Goal: Obtain resource: Download file/media

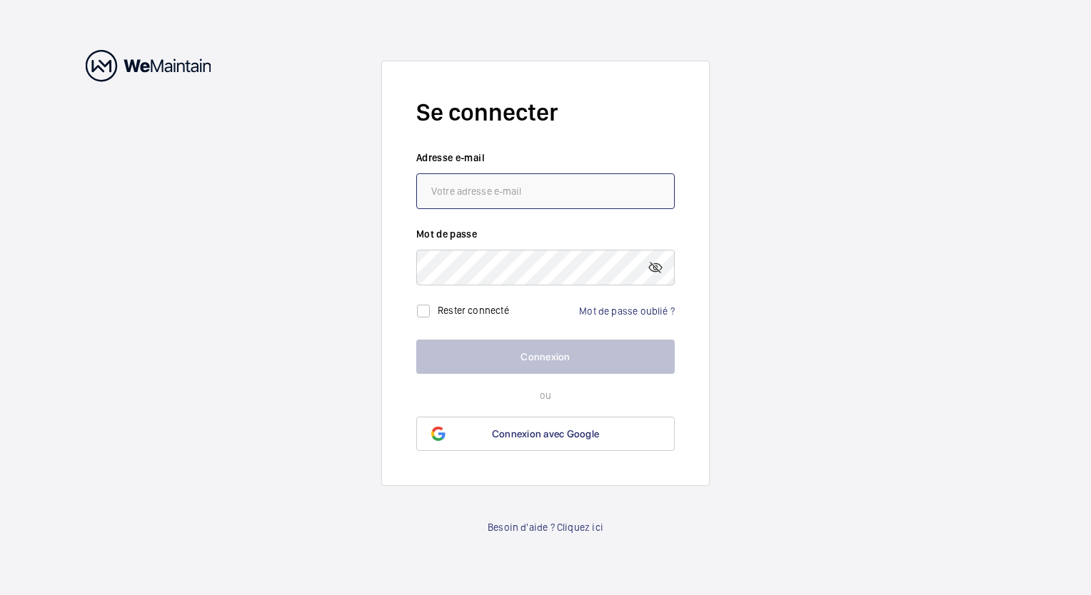
type input "[PERSON_NAME][EMAIL_ADDRESS][DOMAIN_NAME]"
click at [724, 346] on wm-front-auth-container "Se connecter Adresse e-mail [PERSON_NAME][EMAIL_ADDRESS][DOMAIN_NAME] Mot de pa…" at bounding box center [545, 297] width 1091 height 595
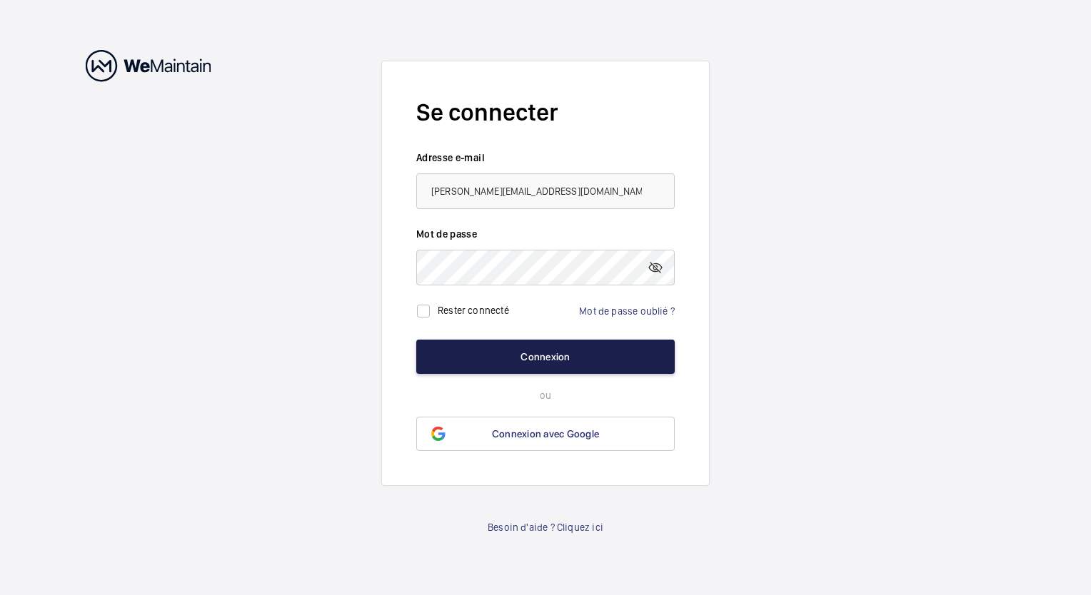
click at [610, 360] on button "Connexion" at bounding box center [545, 357] width 258 height 34
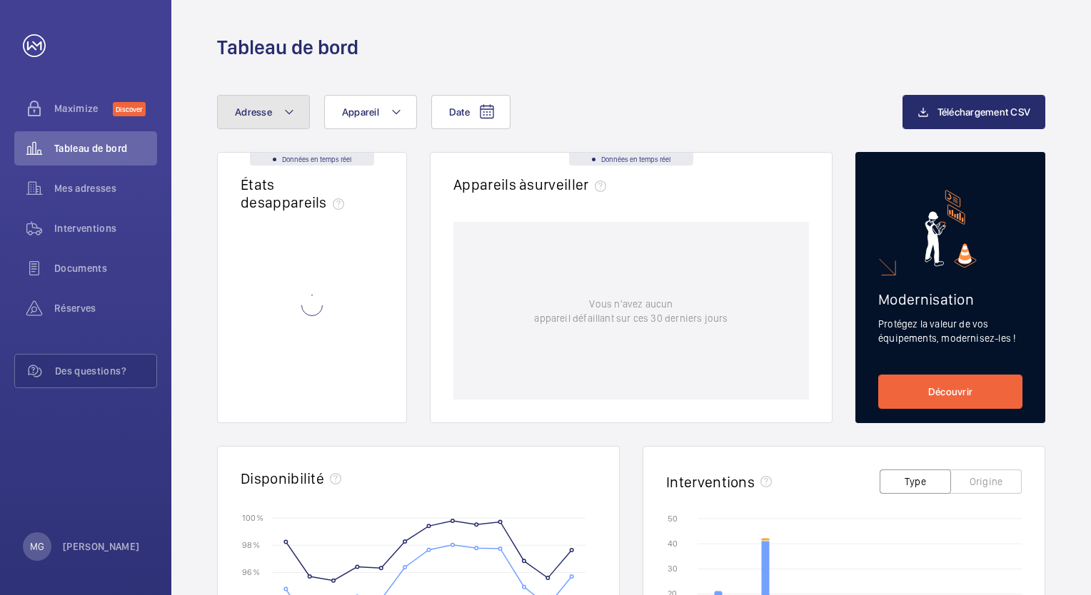
click at [291, 113] on mat-icon at bounding box center [288, 112] width 11 height 17
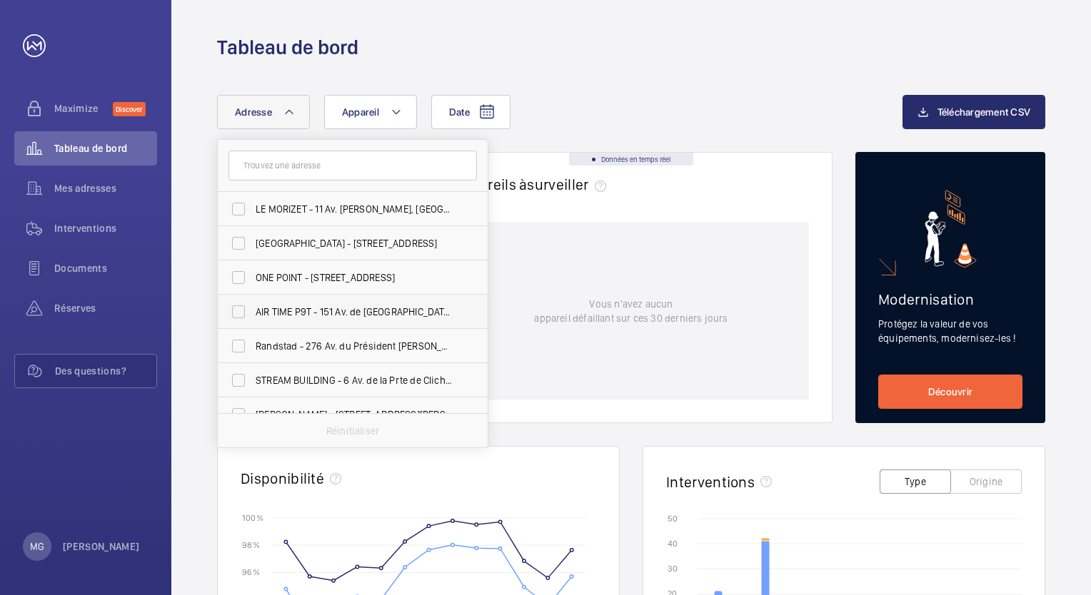
click at [240, 308] on label "AIR TIME P9T - 151 Av. de [GEOGRAPHIC_DATA], [GEOGRAPHIC_DATA] 75013" at bounding box center [342, 312] width 248 height 34
click at [240, 308] on input "AIR TIME P9T - 151 Av. de [GEOGRAPHIC_DATA], [GEOGRAPHIC_DATA] 75013" at bounding box center [238, 312] width 29 height 29
checkbox input "true"
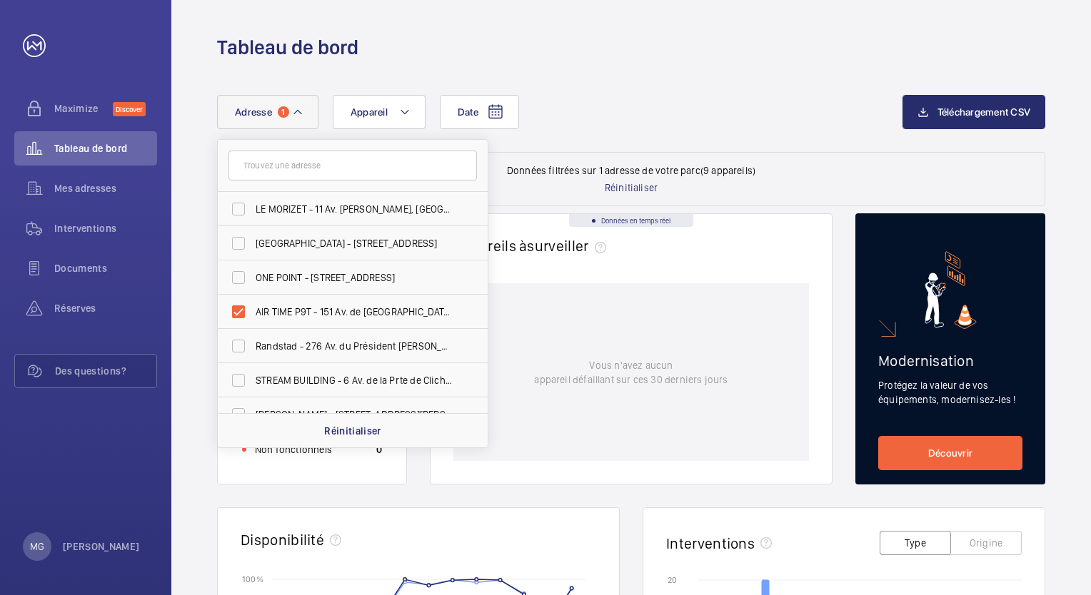
click at [603, 105] on div "Date Adresse 1 LE MORIZET - 11 Av. [PERSON_NAME], [GEOGRAPHIC_DATA] - [STREET_A…" at bounding box center [559, 112] width 685 height 34
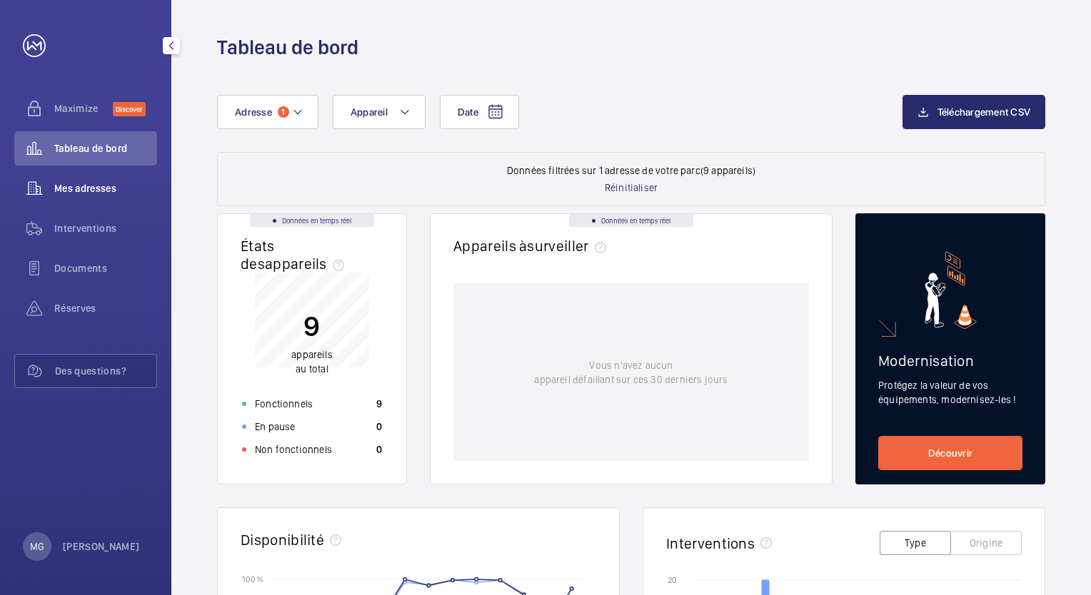
click at [125, 187] on span "Mes adresses" at bounding box center [105, 188] width 103 height 14
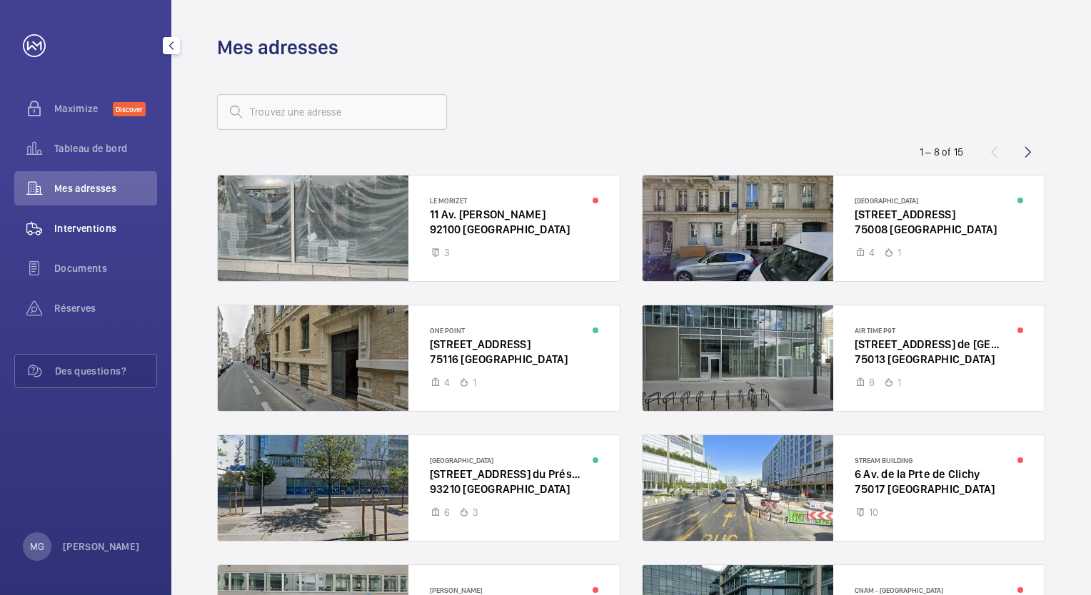
click at [129, 230] on span "Interventions" at bounding box center [105, 228] width 103 height 14
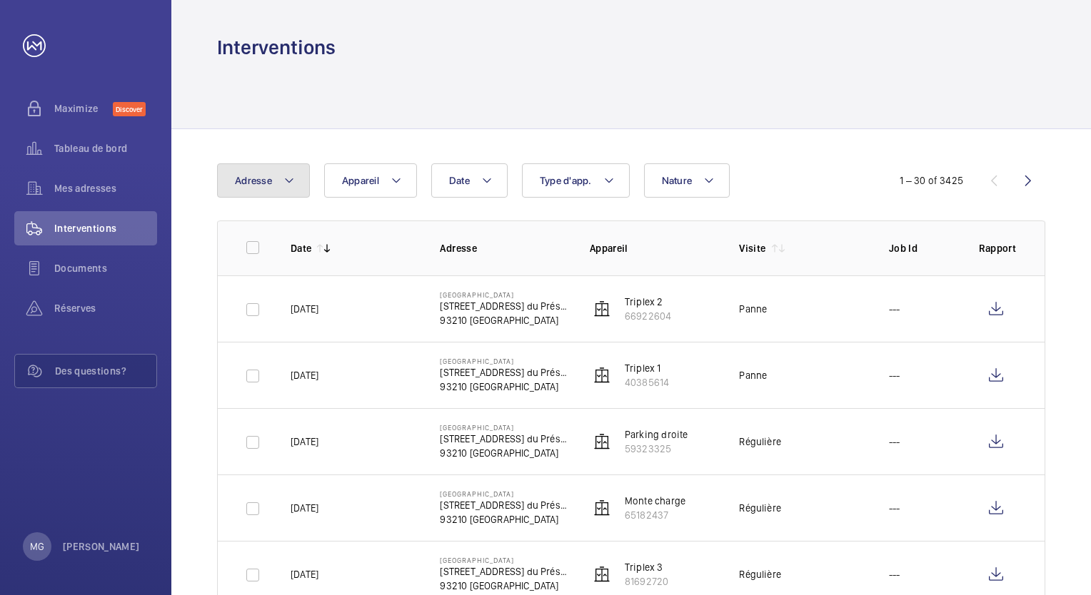
click at [278, 177] on button "Adresse" at bounding box center [263, 180] width 93 height 34
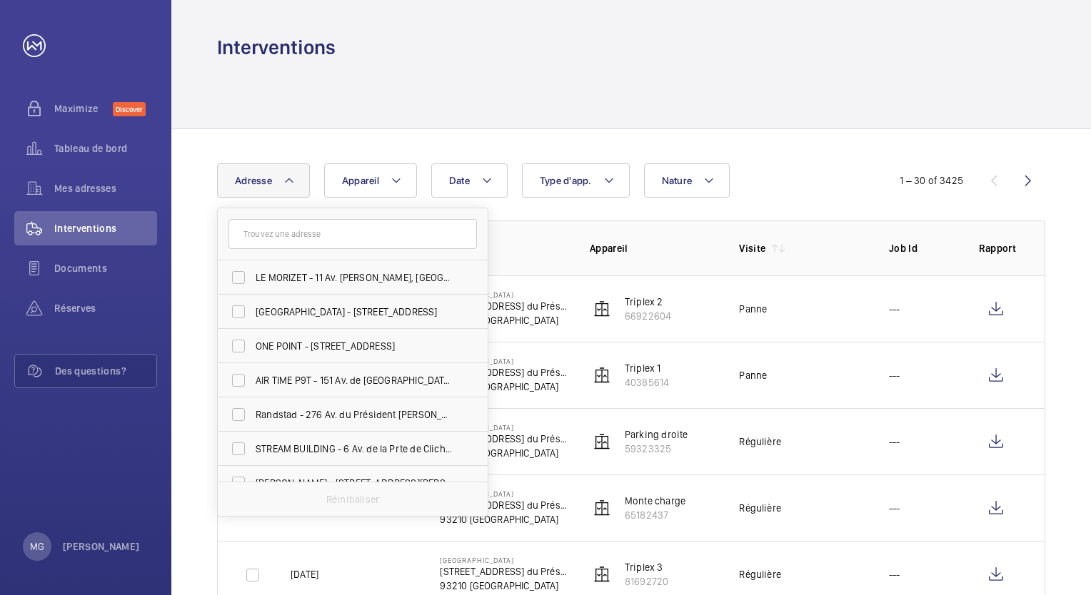
drag, startPoint x: 512, startPoint y: 91, endPoint x: 625, endPoint y: 64, distance: 116.7
click at [512, 93] on div at bounding box center [631, 95] width 828 height 68
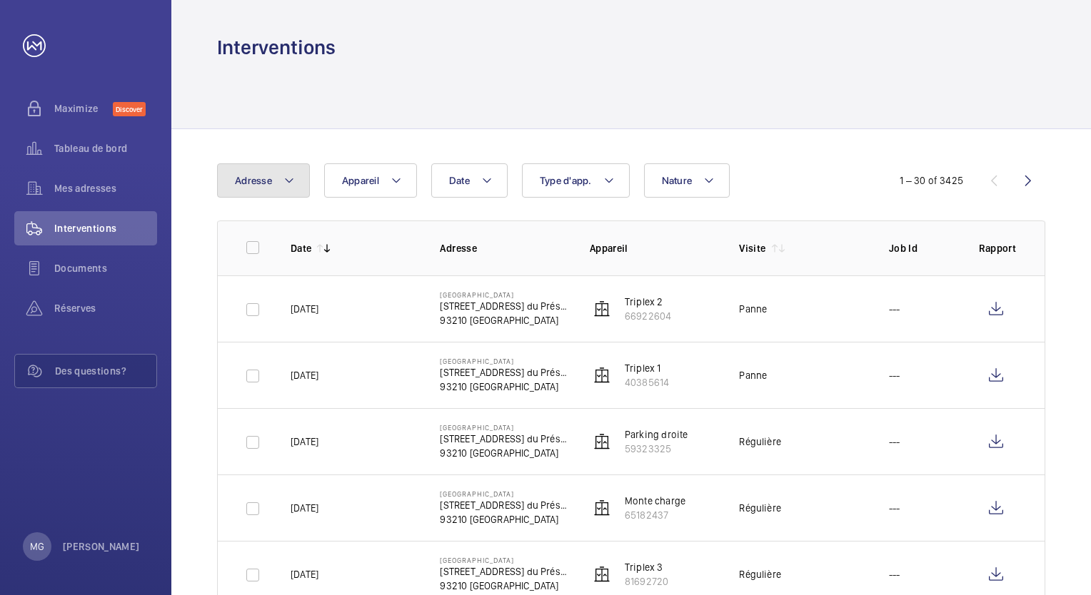
click at [288, 181] on mat-icon at bounding box center [288, 180] width 11 height 17
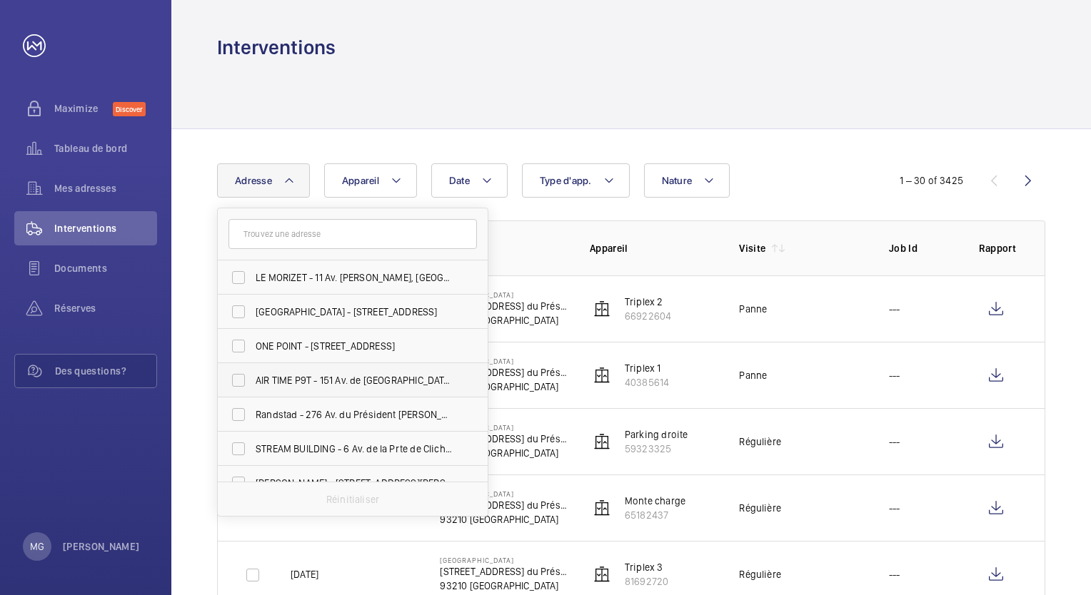
click at [238, 381] on label "AIR TIME P9T - 151 Av. de [GEOGRAPHIC_DATA], [GEOGRAPHIC_DATA] 75013" at bounding box center [342, 380] width 248 height 34
click at [238, 381] on input "AIR TIME P9T - 151 Av. de [GEOGRAPHIC_DATA], [GEOGRAPHIC_DATA] 75013" at bounding box center [238, 380] width 29 height 29
checkbox input "true"
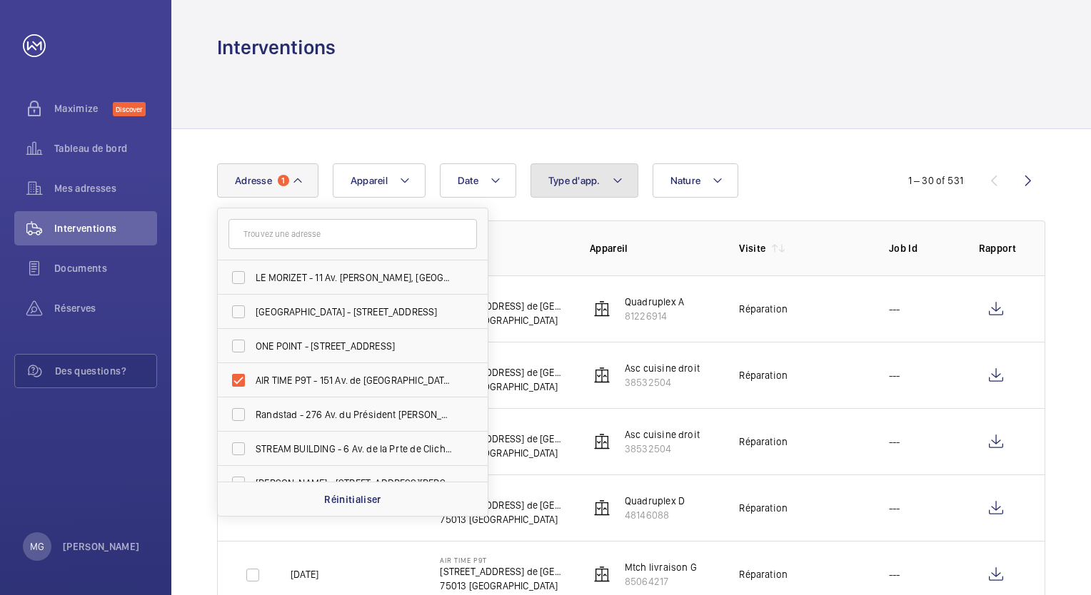
click at [622, 182] on button "Type d'app." at bounding box center [584, 180] width 108 height 34
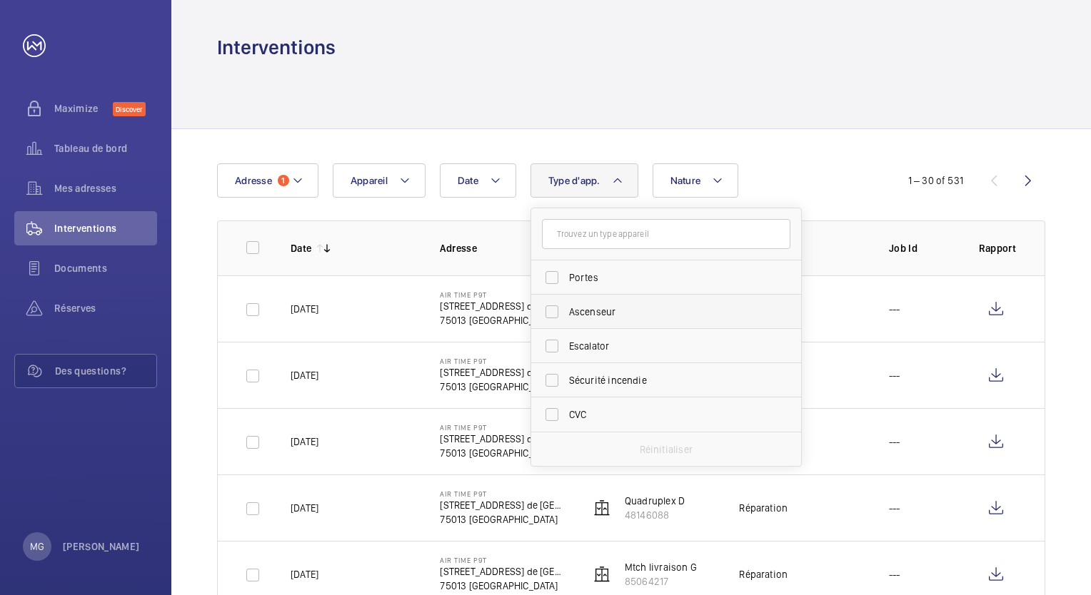
click at [548, 311] on label "Ascenseur" at bounding box center [655, 312] width 248 height 34
click at [548, 311] on input "Ascenseur" at bounding box center [552, 312] width 29 height 29
checkbox input "true"
click at [713, 177] on button "Nature" at bounding box center [704, 180] width 86 height 34
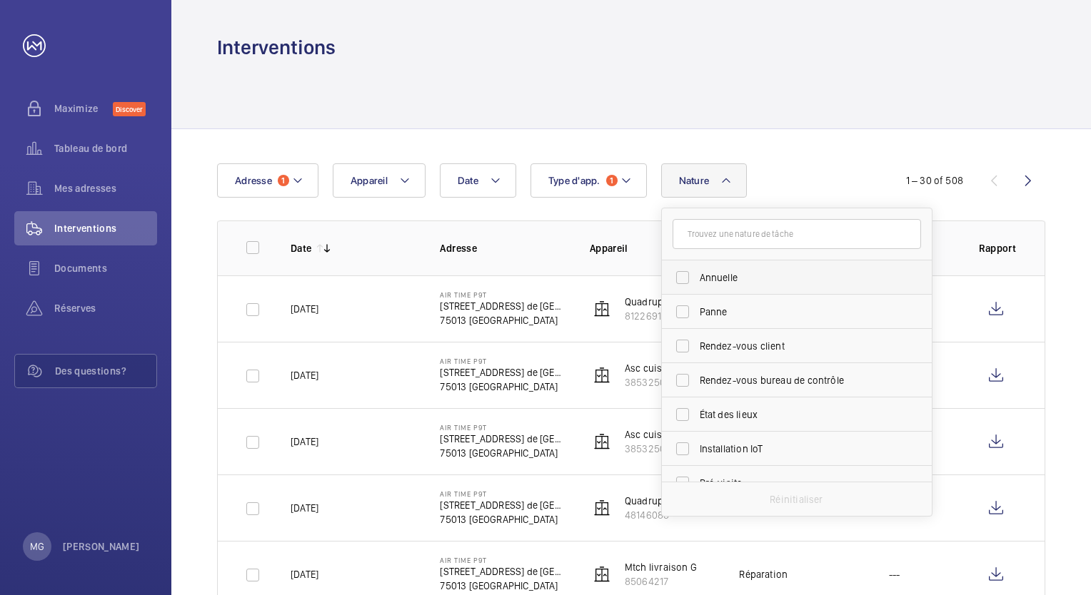
click at [682, 276] on label "Annuelle" at bounding box center [786, 278] width 248 height 34
click at [682, 276] on input "Annuelle" at bounding box center [682, 277] width 29 height 29
checkbox input "true"
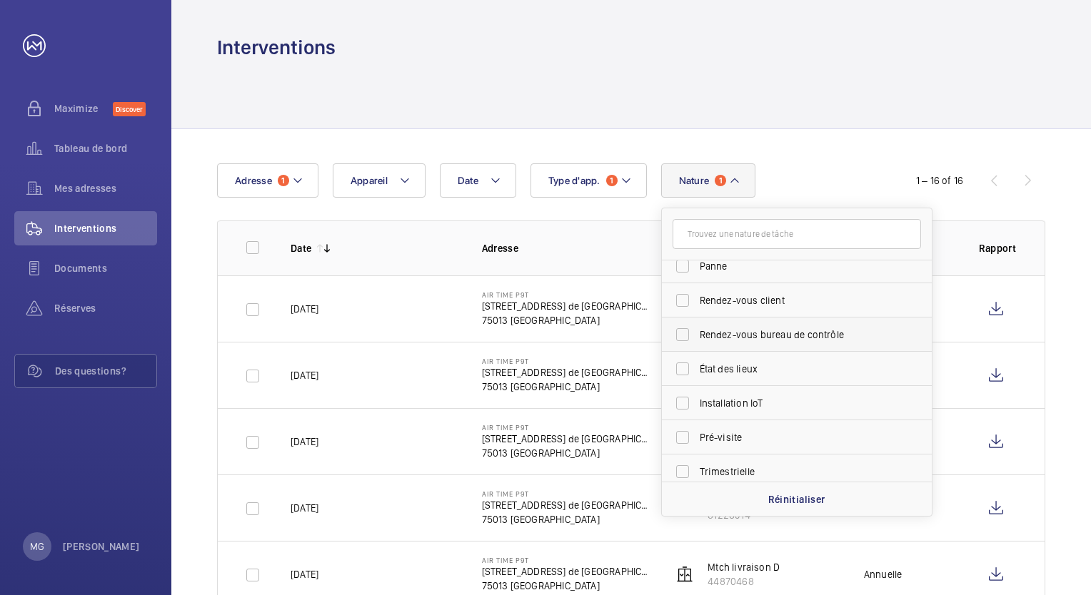
scroll to position [84, 0]
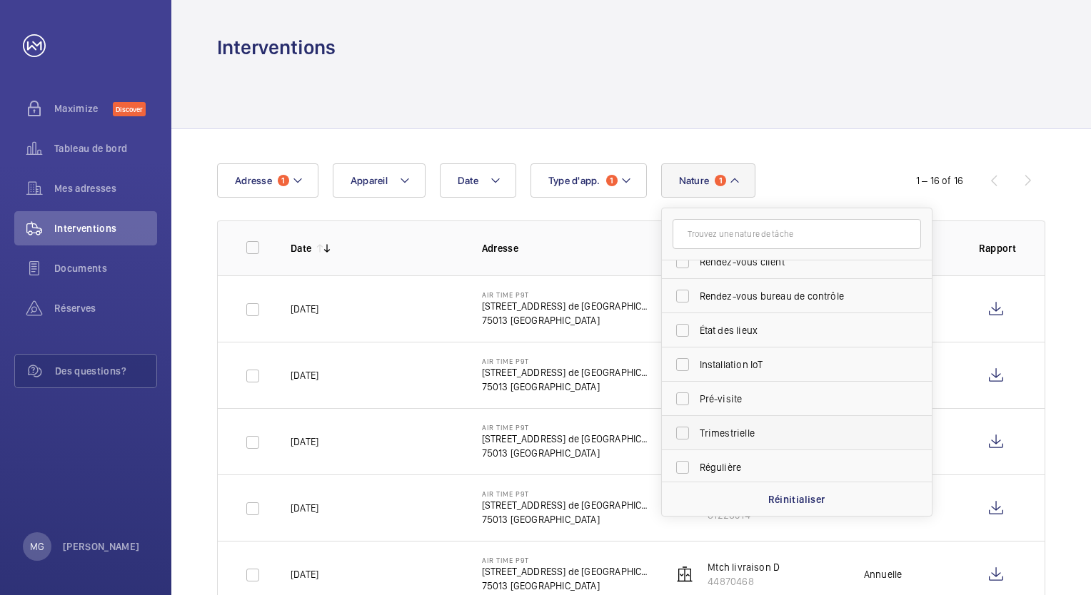
click at [682, 426] on label "Trimestrielle" at bounding box center [786, 433] width 248 height 34
click at [682, 426] on input "Trimestrielle" at bounding box center [682, 433] width 29 height 29
checkbox input "true"
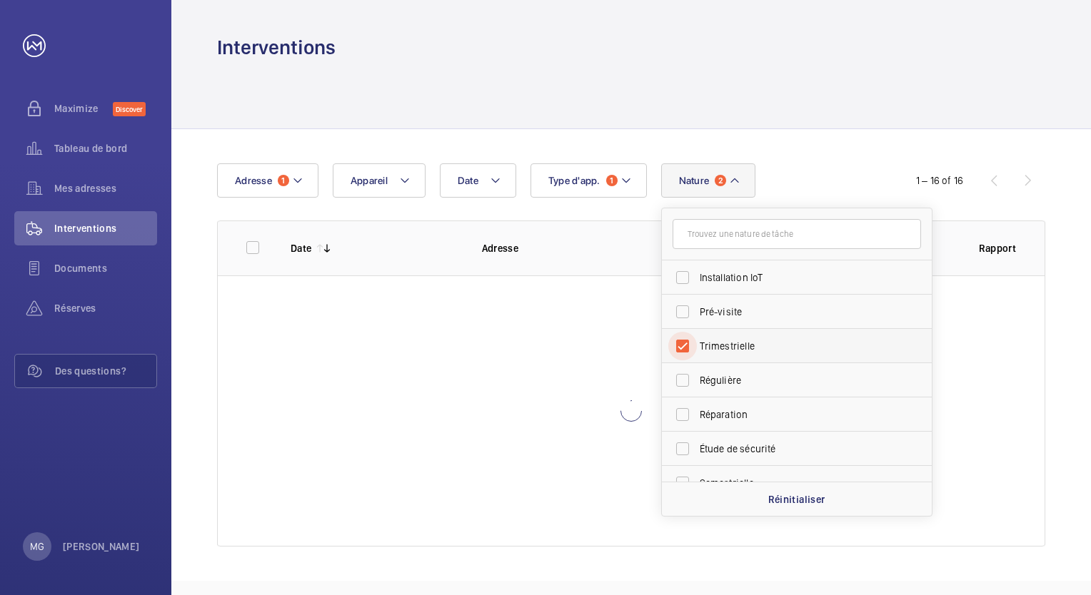
scroll to position [173, 0]
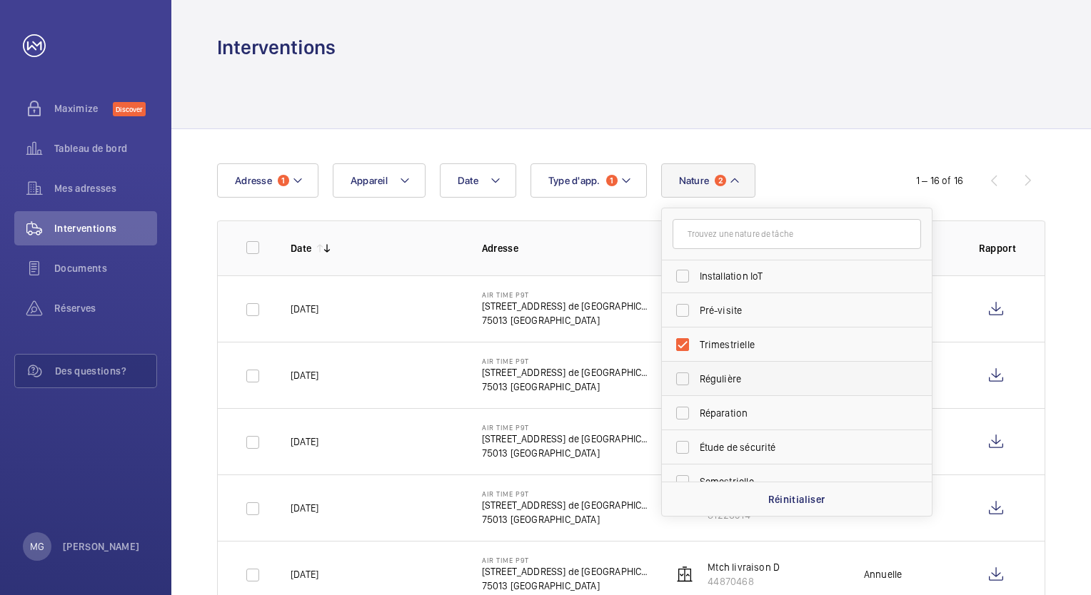
click at [680, 374] on label "Régulière" at bounding box center [786, 379] width 248 height 34
click at [680, 374] on input "Régulière" at bounding box center [682, 379] width 29 height 29
checkbox input "true"
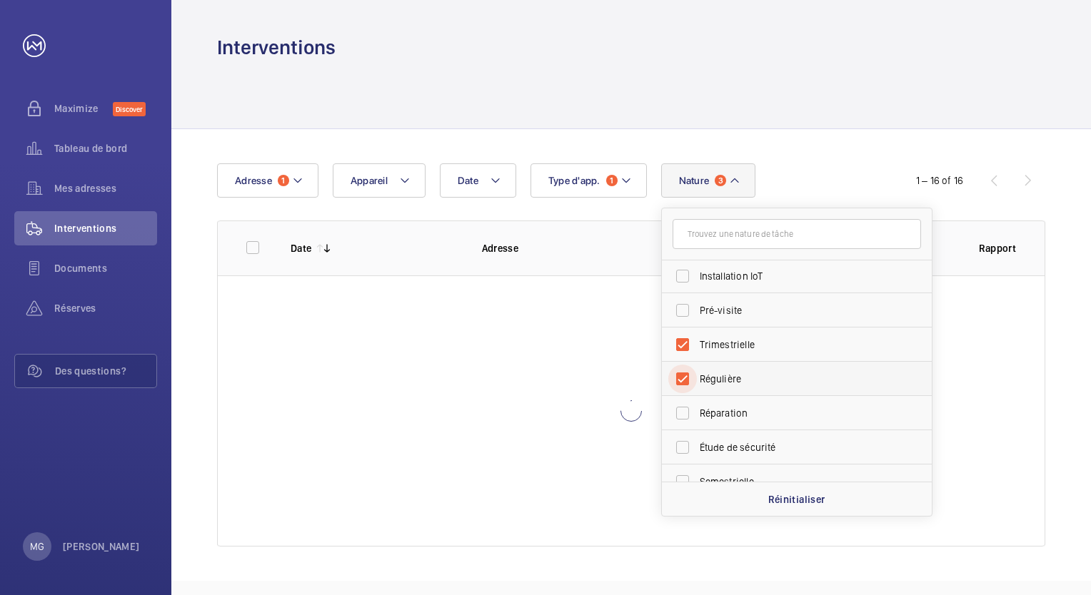
scroll to position [223, 0]
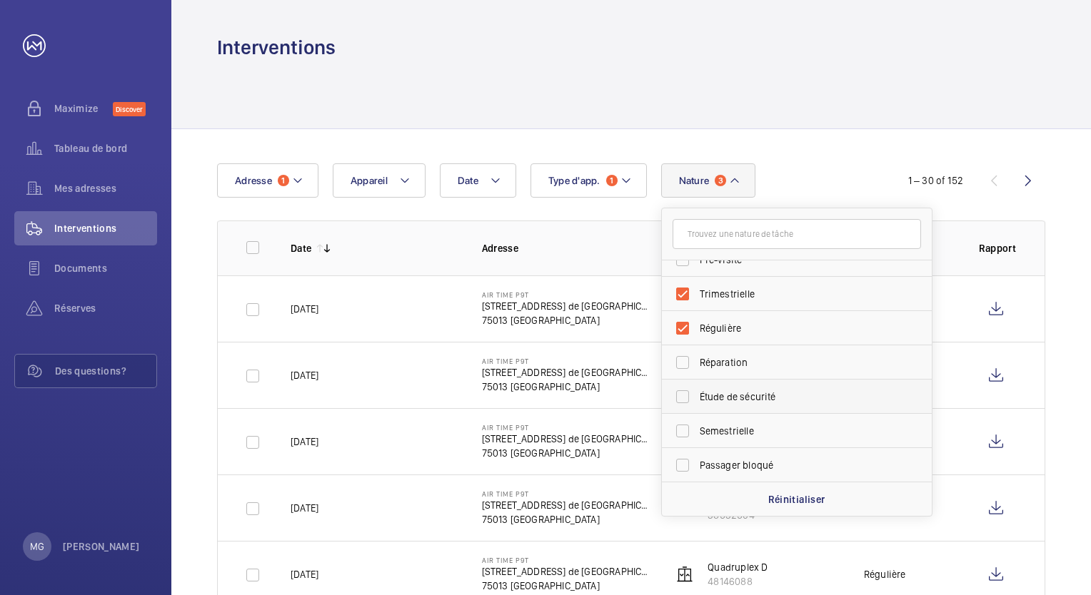
click at [680, 395] on label "Étude de sécurité" at bounding box center [786, 397] width 248 height 34
click at [680, 395] on input "Étude de sécurité" at bounding box center [682, 397] width 29 height 29
checkbox input "true"
click at [682, 424] on label "Semestrielle" at bounding box center [786, 431] width 248 height 34
click at [682, 424] on input "Semestrielle" at bounding box center [682, 431] width 29 height 29
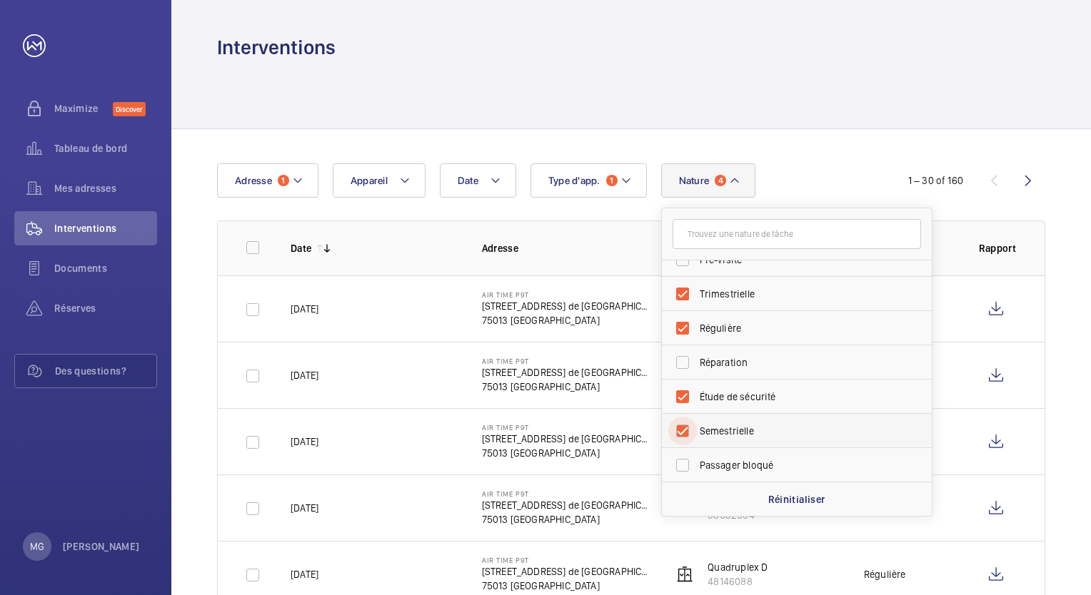
checkbox input "true"
click at [622, 238] on th "Adresse" at bounding box center [554, 248] width 191 height 55
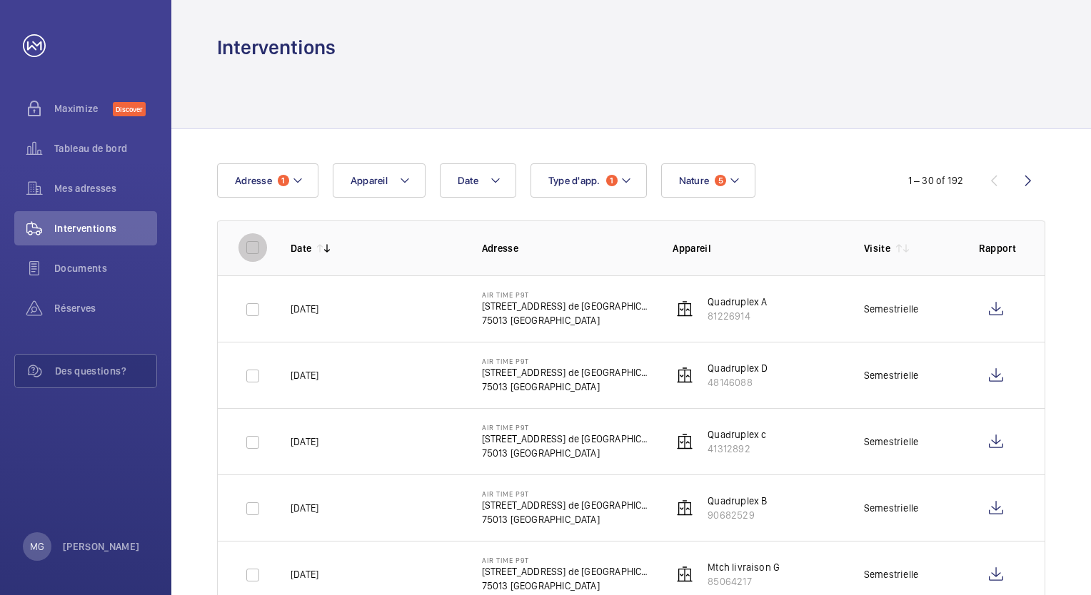
click at [256, 248] on input "checkbox" at bounding box center [252, 247] width 29 height 29
checkbox input "true"
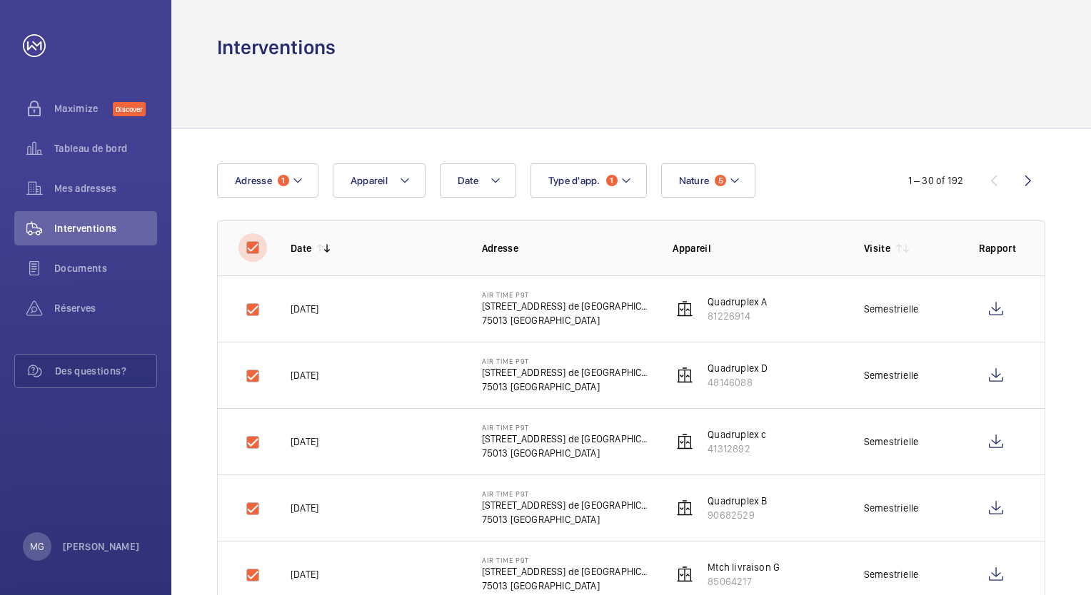
checkbox input "true"
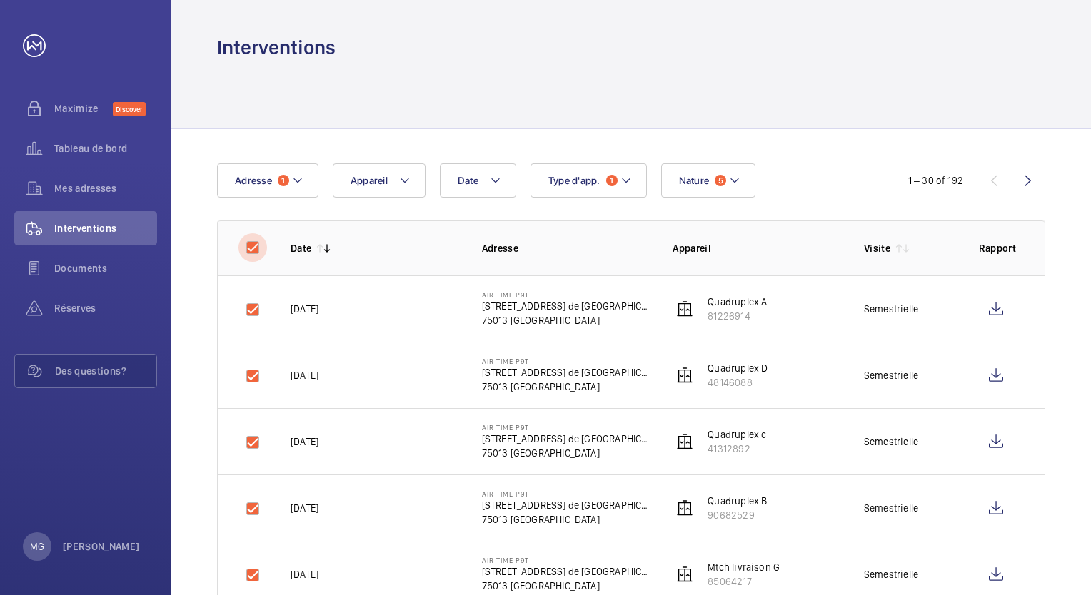
checkbox input "true"
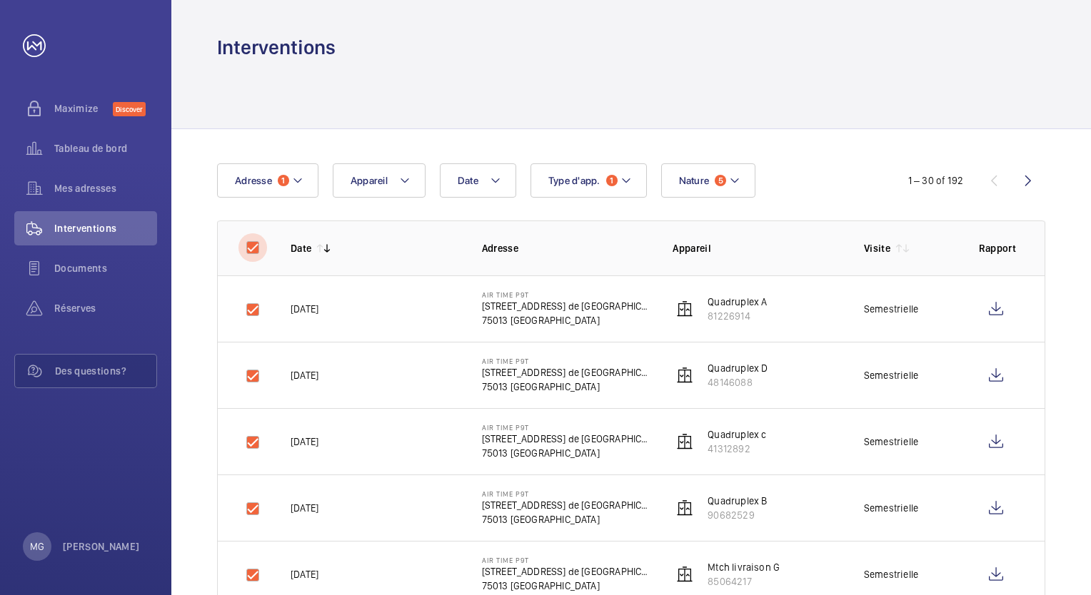
checkbox input "true"
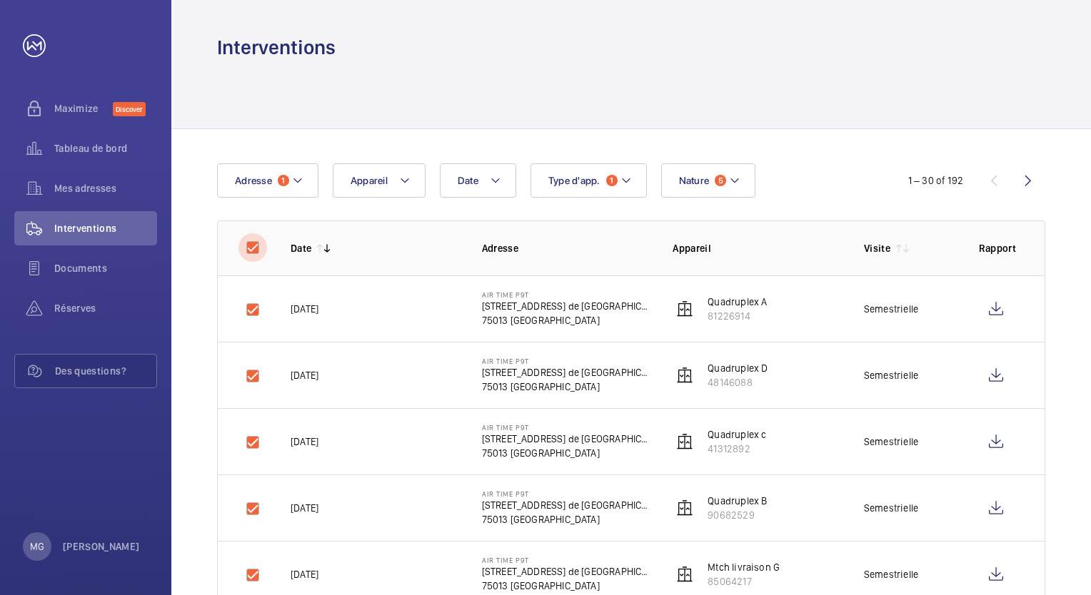
checkbox input "true"
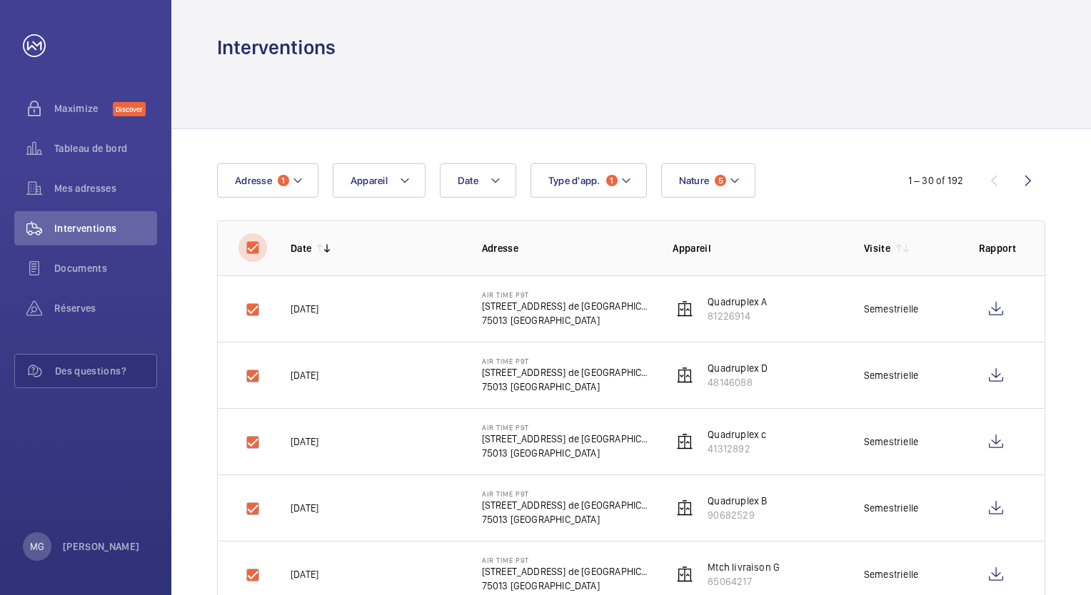
checkbox input "true"
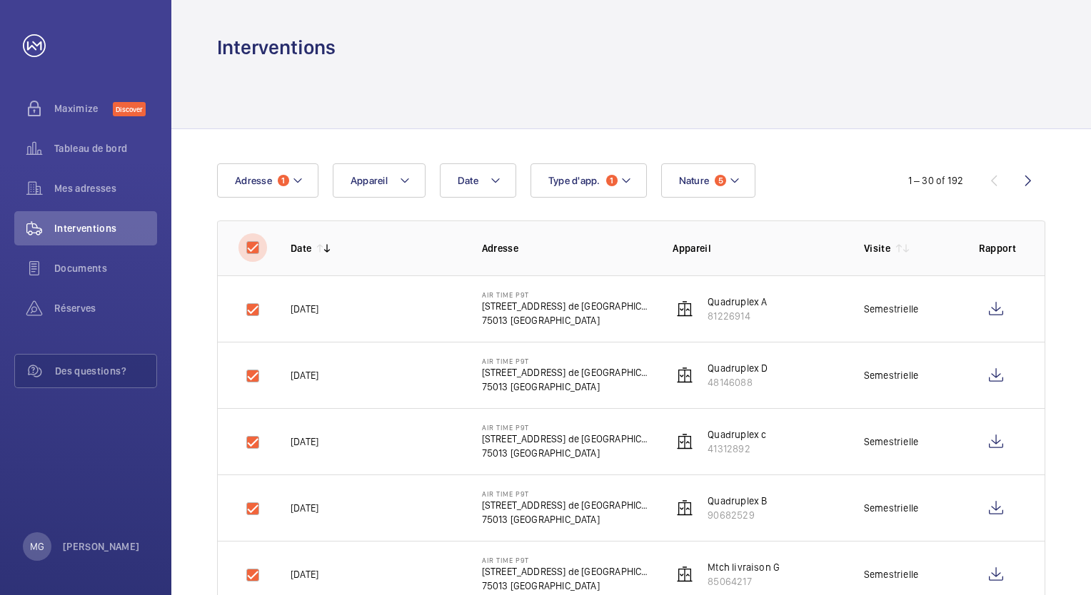
checkbox input "true"
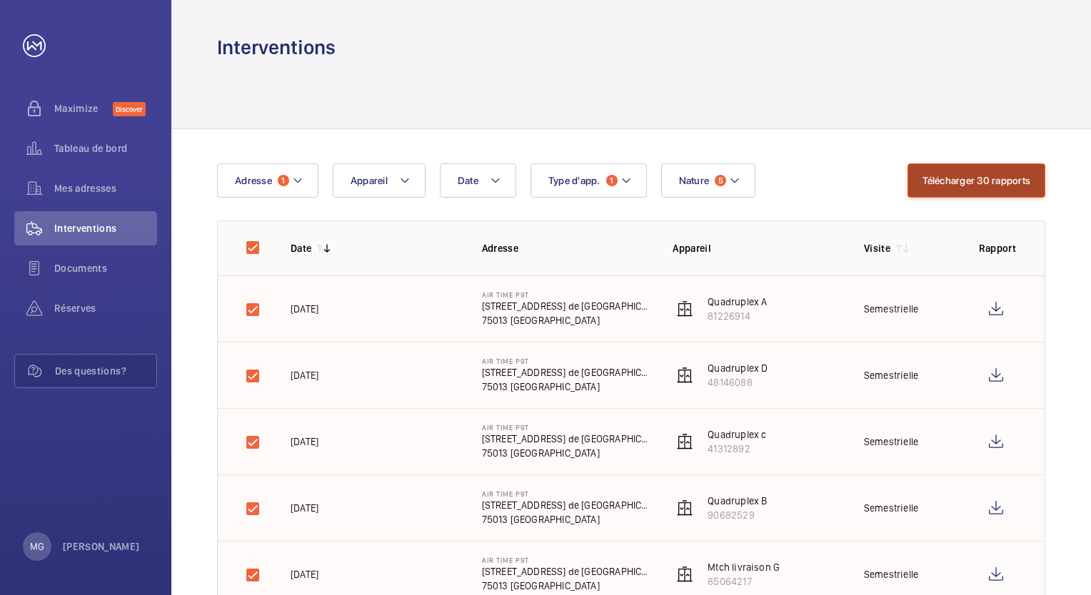
click at [948, 171] on button "Télécharger 30 rapports" at bounding box center [976, 180] width 138 height 34
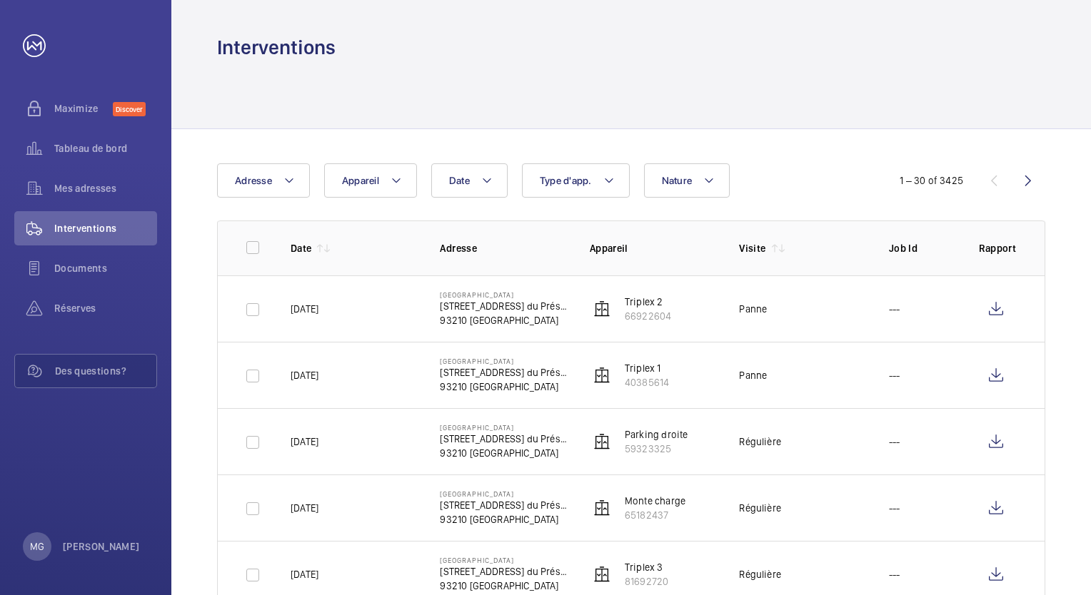
click at [794, 167] on div "Date Adresse Appareil Type d'app. Nature" at bounding box center [545, 180] width 657 height 34
click at [291, 191] on button "Adresse" at bounding box center [263, 180] width 93 height 34
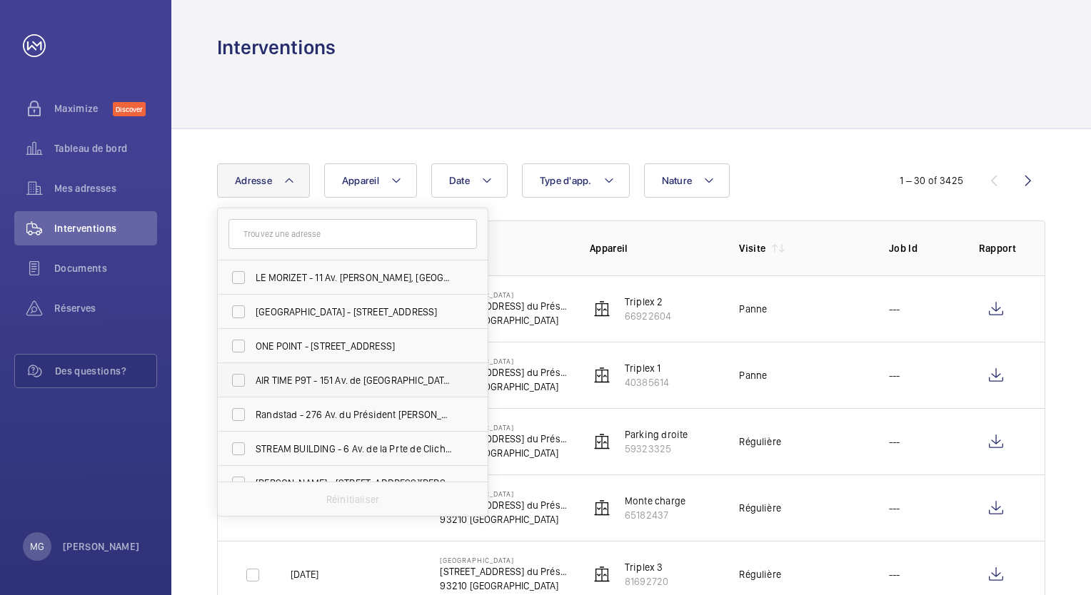
click at [241, 373] on label "AIR TIME P9T - 151 Av. de [GEOGRAPHIC_DATA], [GEOGRAPHIC_DATA] 75013" at bounding box center [342, 380] width 248 height 34
click at [241, 373] on input "AIR TIME P9T - 151 Av. de [GEOGRAPHIC_DATA], [GEOGRAPHIC_DATA] 75013" at bounding box center [238, 380] width 29 height 29
checkbox input "true"
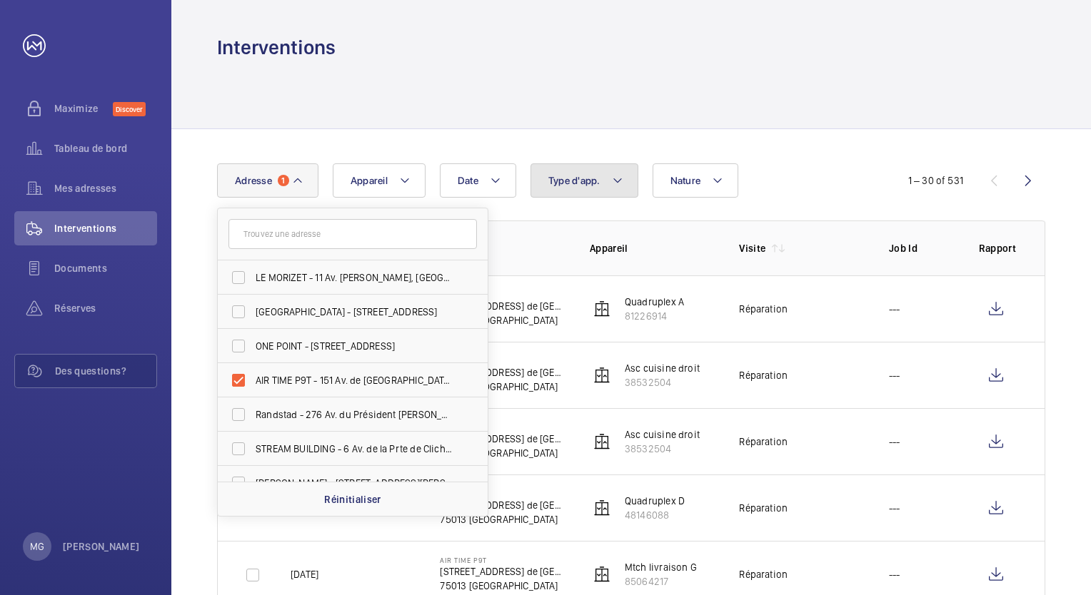
click at [583, 180] on span "Type d'app." at bounding box center [574, 180] width 52 height 11
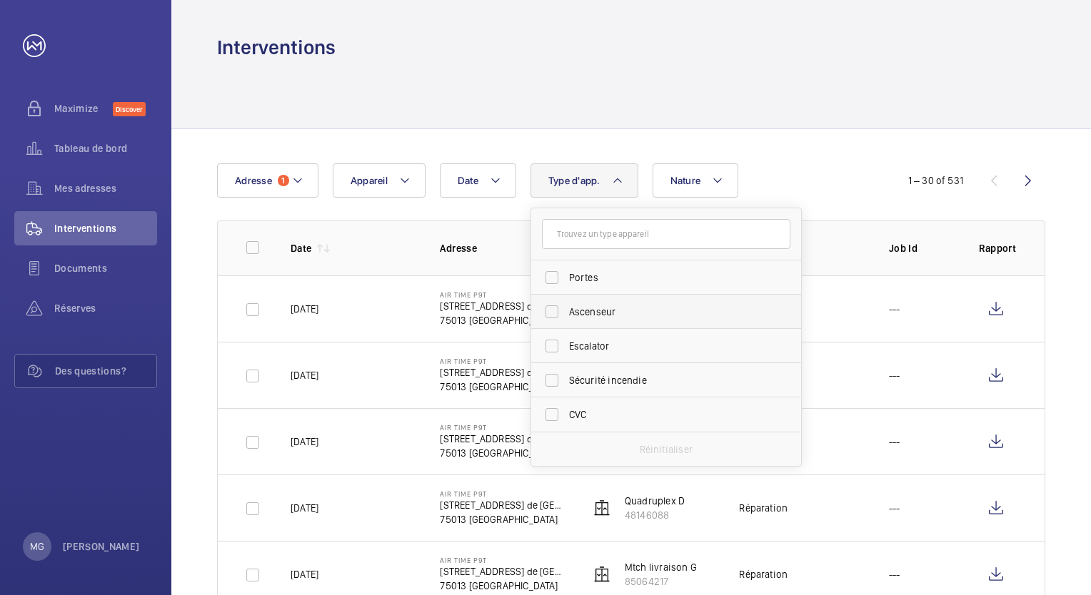
click at [555, 313] on label "Ascenseur" at bounding box center [655, 312] width 248 height 34
click at [555, 313] on input "Ascenseur" at bounding box center [552, 312] width 29 height 29
click at [555, 311] on label "Ascenseur" at bounding box center [655, 312] width 248 height 34
click at [555, 311] on input "Ascenseur" at bounding box center [552, 312] width 29 height 29
click at [552, 304] on label "Ascenseur" at bounding box center [655, 312] width 248 height 34
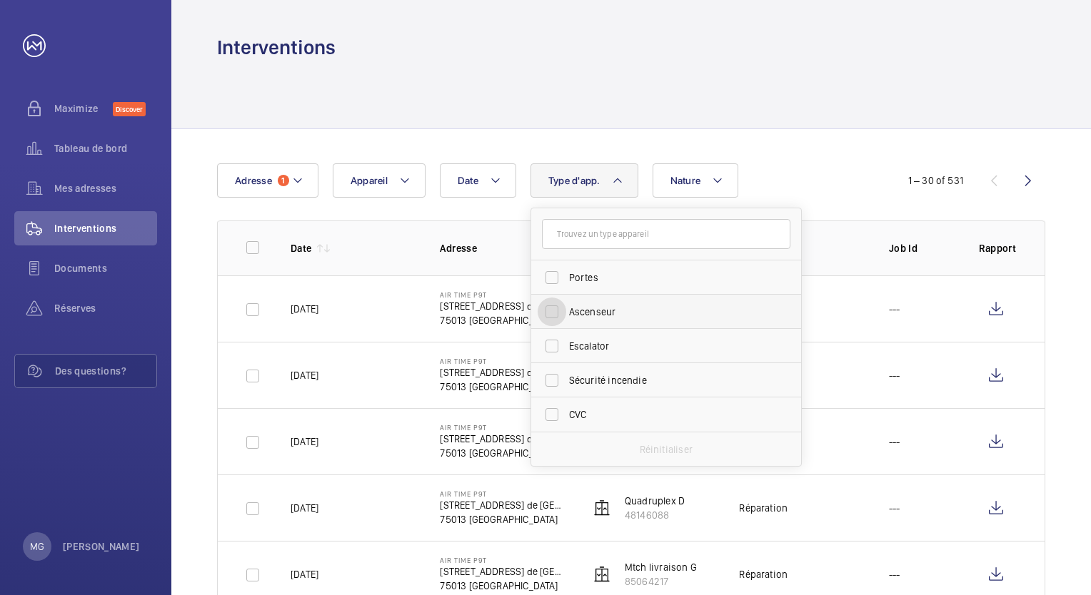
click at [552, 304] on input "Ascenseur" at bounding box center [552, 312] width 29 height 29
checkbox input "true"
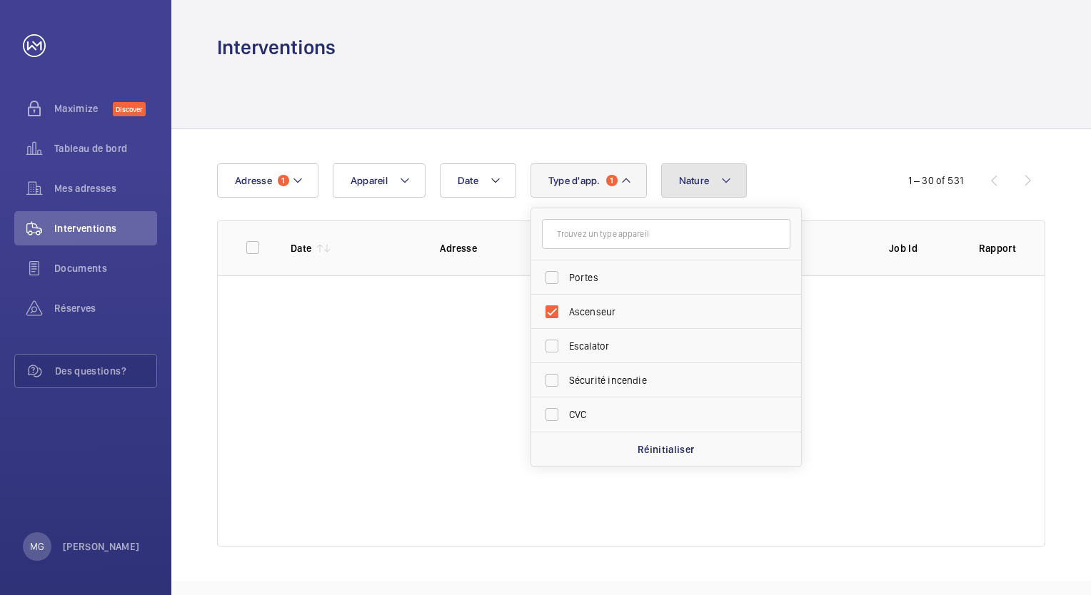
click at [708, 182] on button "Nature" at bounding box center [704, 180] width 86 height 34
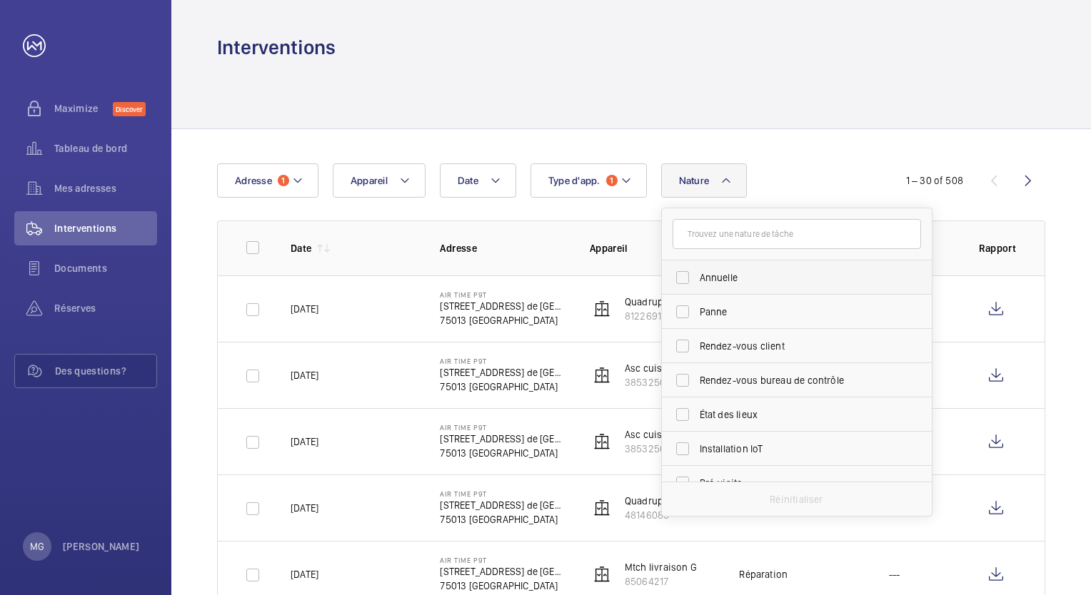
click at [682, 280] on label "Annuelle" at bounding box center [786, 278] width 248 height 34
click at [682, 280] on input "Annuelle" at bounding box center [682, 277] width 29 height 29
checkbox input "true"
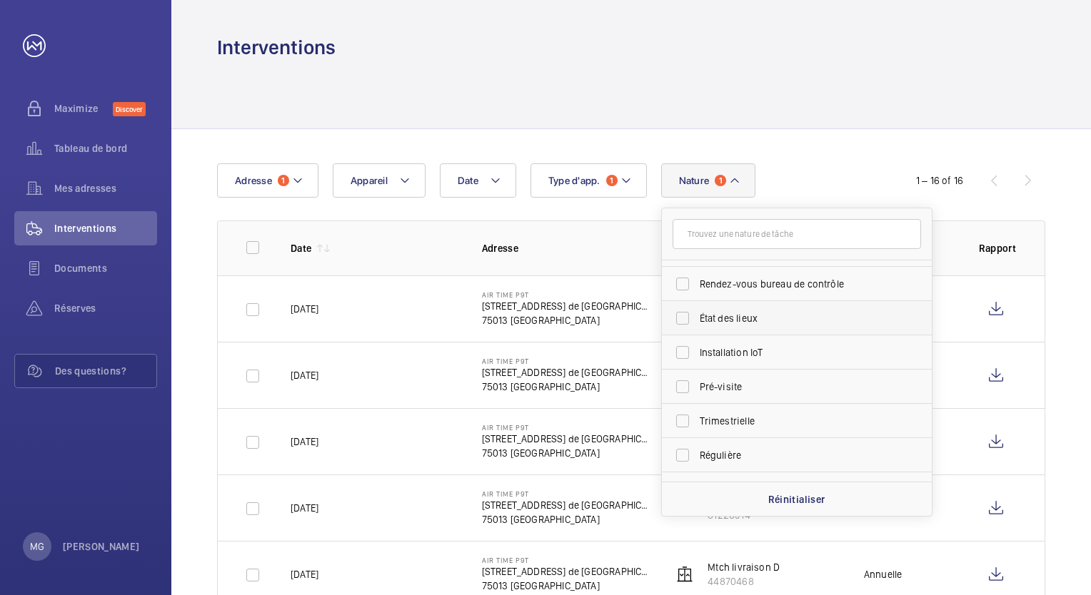
scroll to position [97, 0]
click at [683, 413] on label "Trimestrielle" at bounding box center [786, 420] width 248 height 34
click at [683, 413] on input "Trimestrielle" at bounding box center [682, 420] width 29 height 29
checkbox input "true"
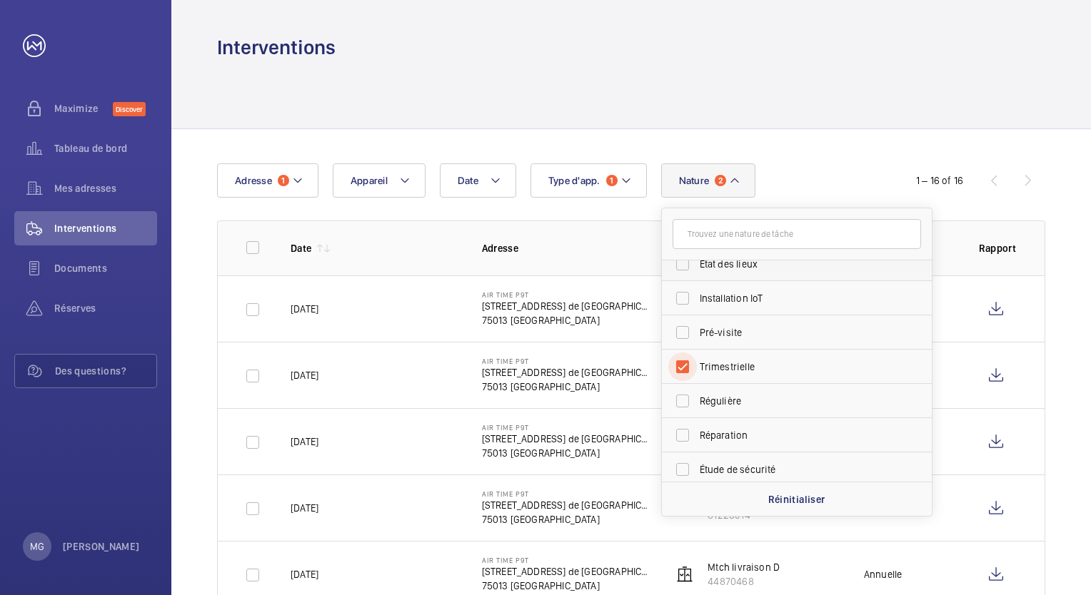
scroll to position [162, 0]
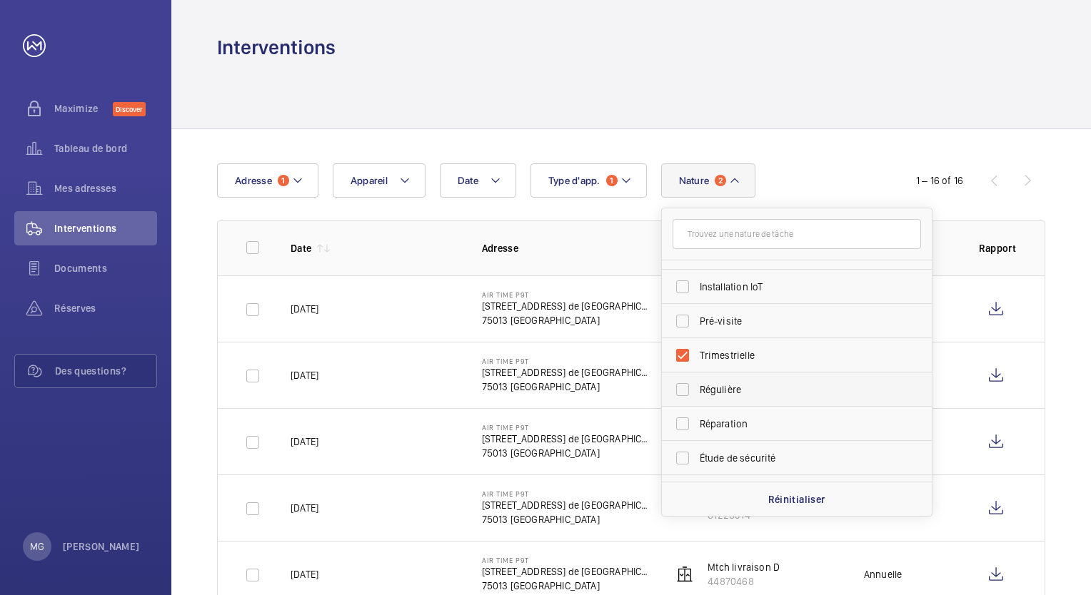
click at [681, 384] on label "Régulière" at bounding box center [786, 390] width 248 height 34
click at [681, 384] on input "Régulière" at bounding box center [682, 389] width 29 height 29
checkbox input "true"
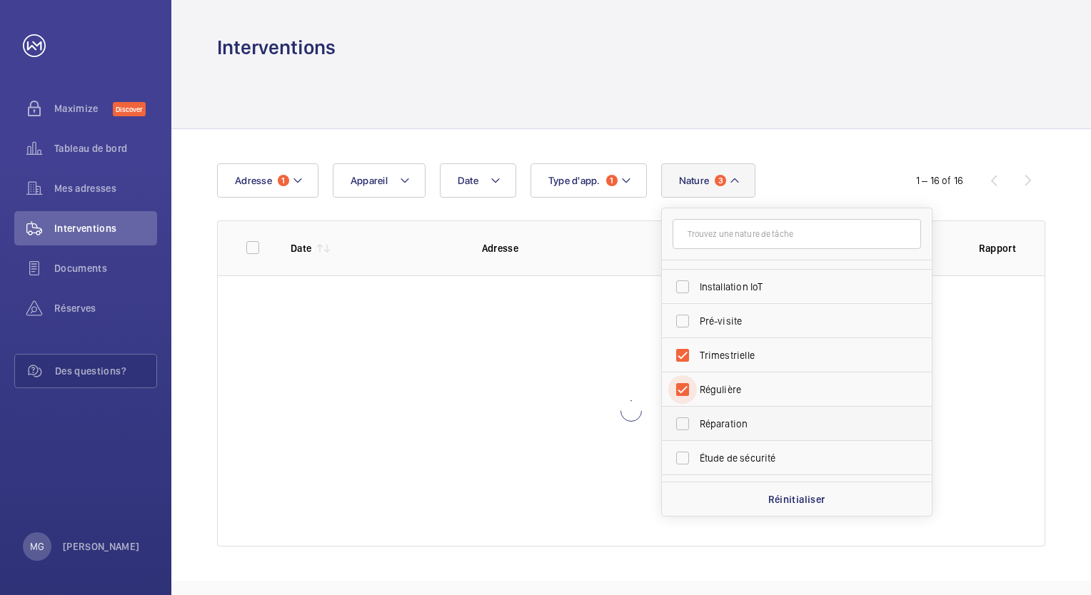
scroll to position [223, 0]
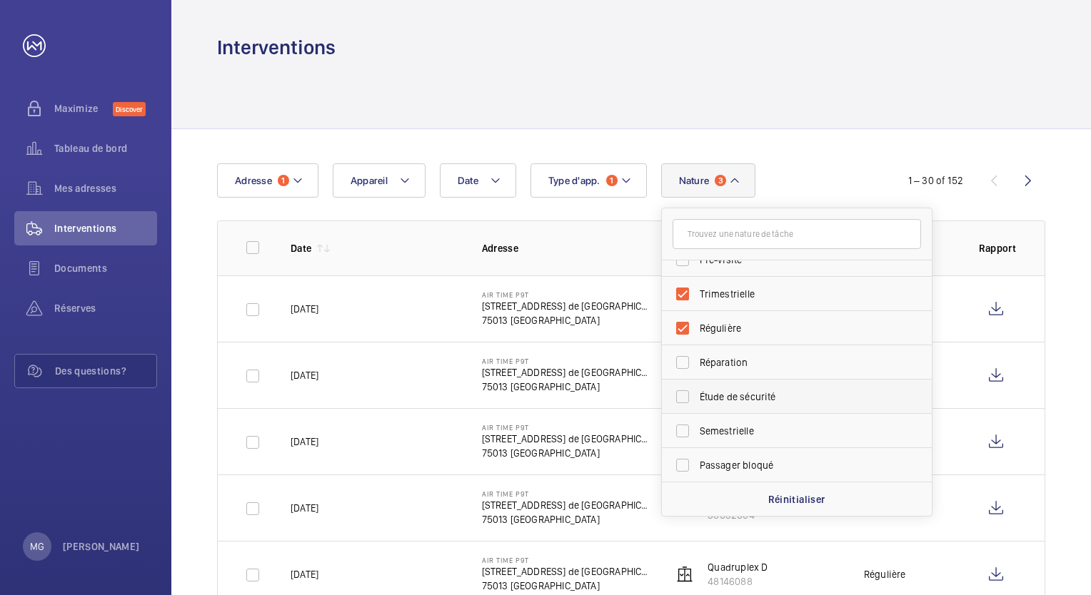
click at [680, 394] on label "Étude de sécurité" at bounding box center [786, 397] width 248 height 34
click at [680, 394] on input "Étude de sécurité" at bounding box center [682, 397] width 29 height 29
checkbox input "true"
click at [684, 432] on label "Semestrielle" at bounding box center [786, 431] width 248 height 34
click at [684, 432] on input "Semestrielle" at bounding box center [682, 431] width 29 height 29
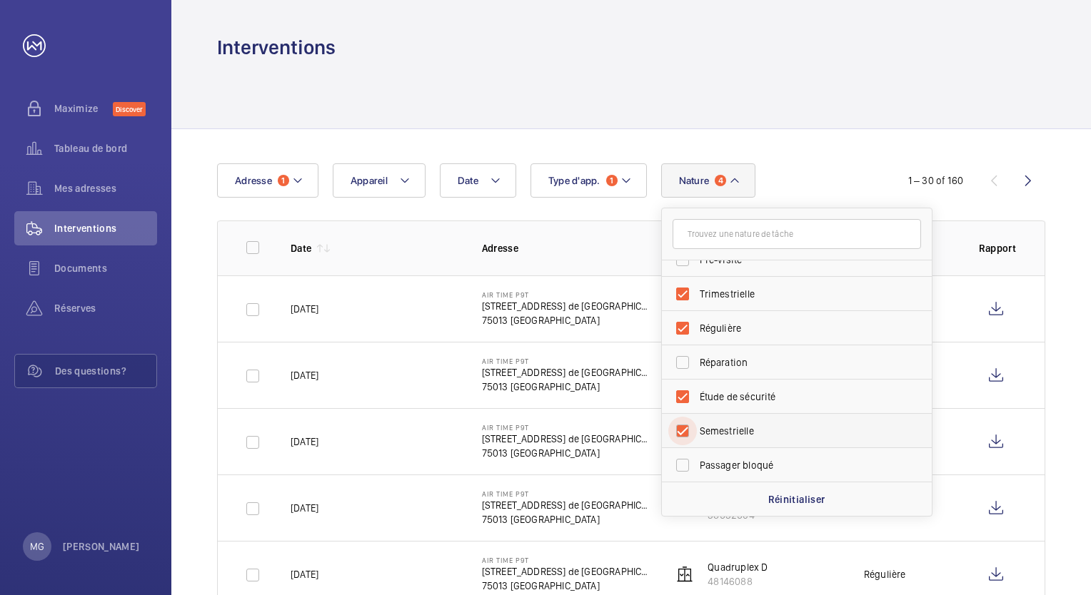
checkbox input "true"
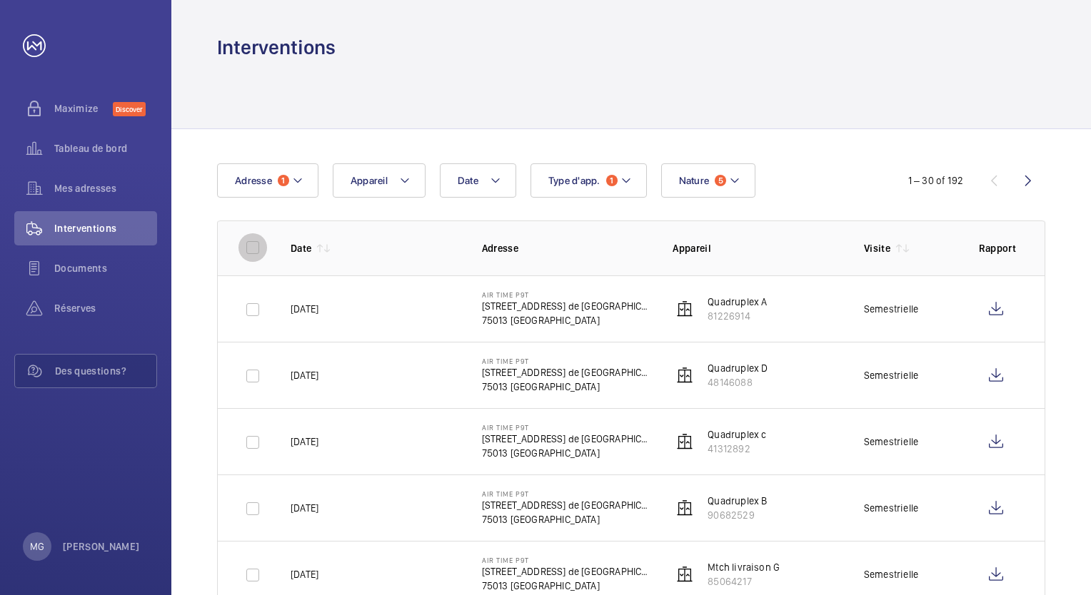
click at [248, 243] on input "checkbox" at bounding box center [252, 247] width 29 height 29
checkbox input "true"
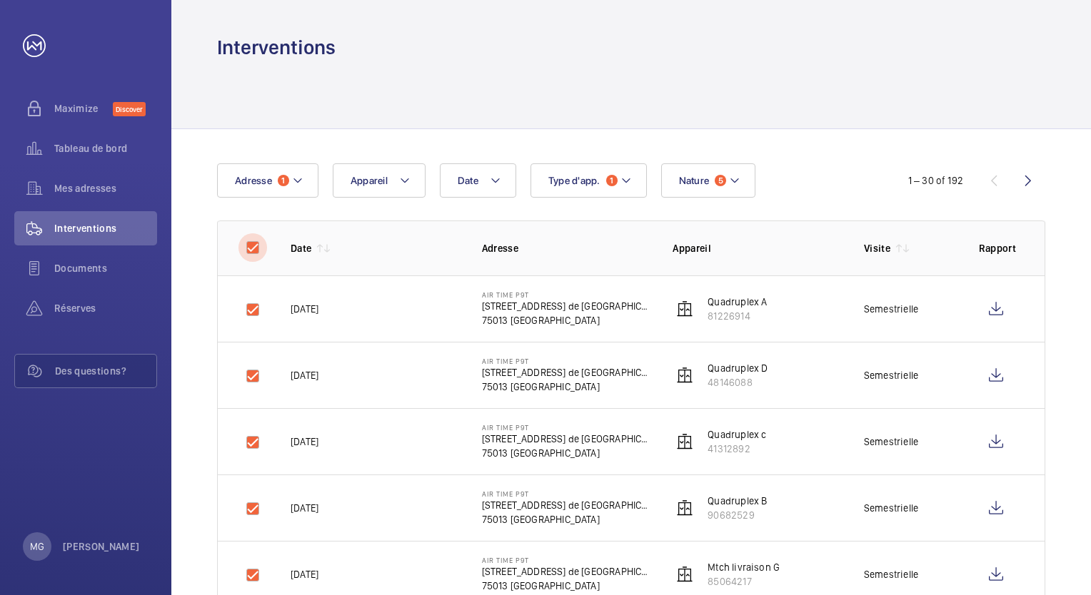
checkbox input "true"
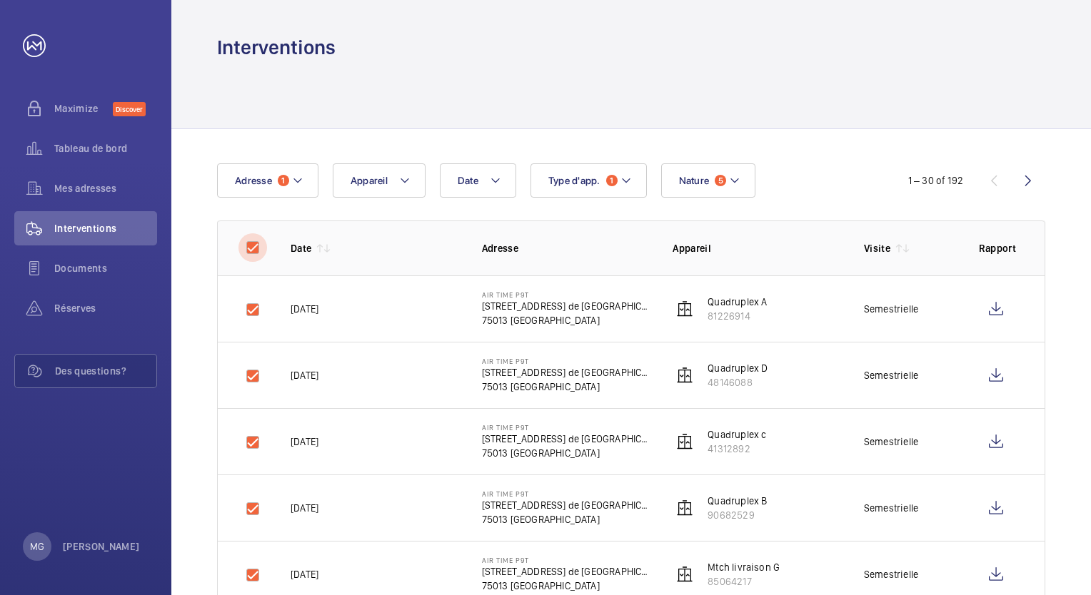
checkbox input "true"
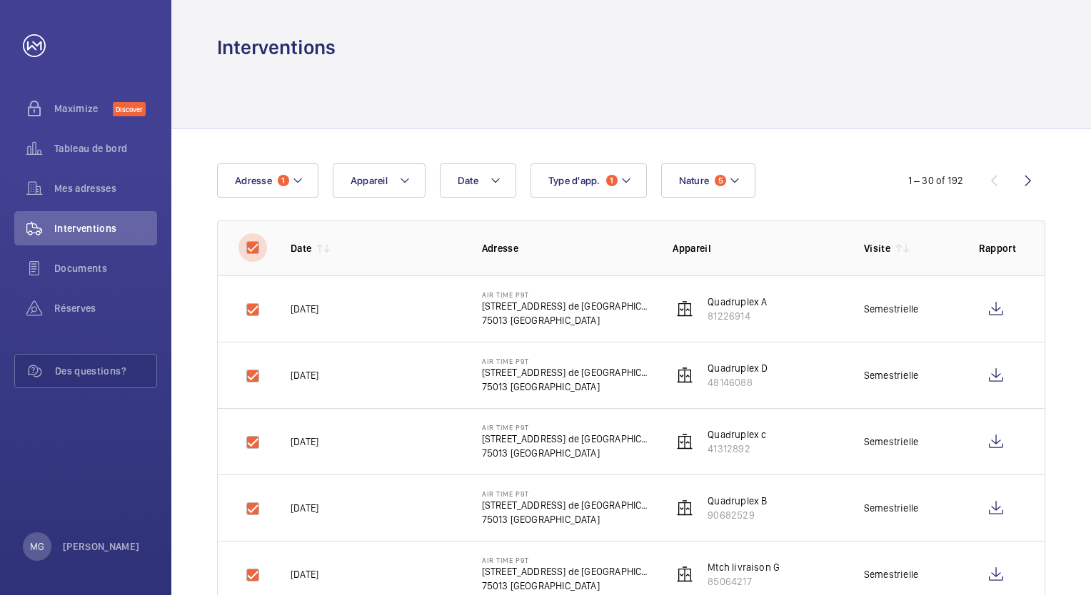
checkbox input "true"
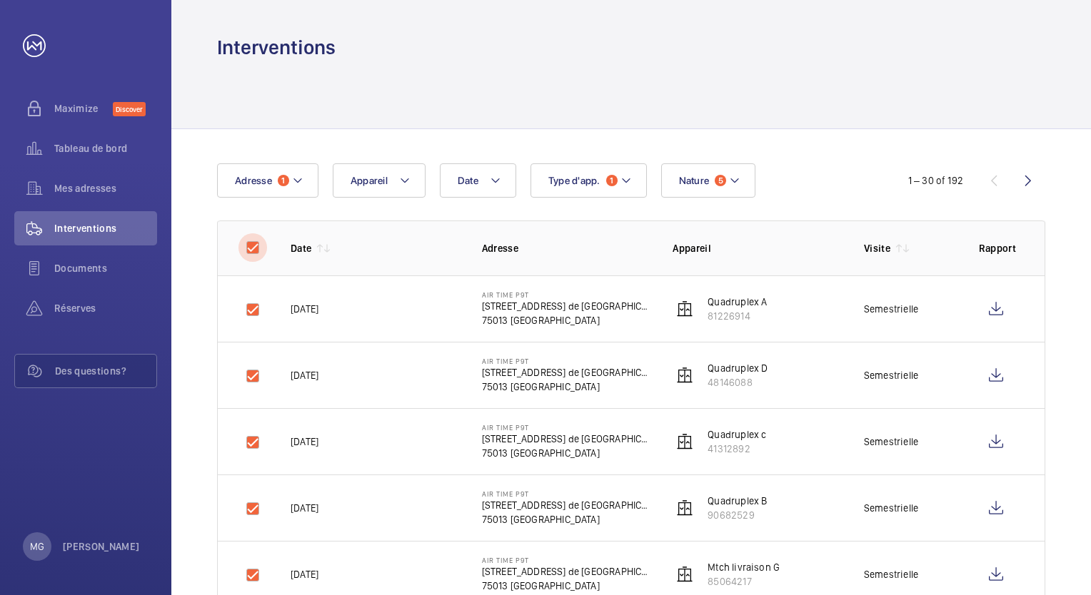
checkbox input "true"
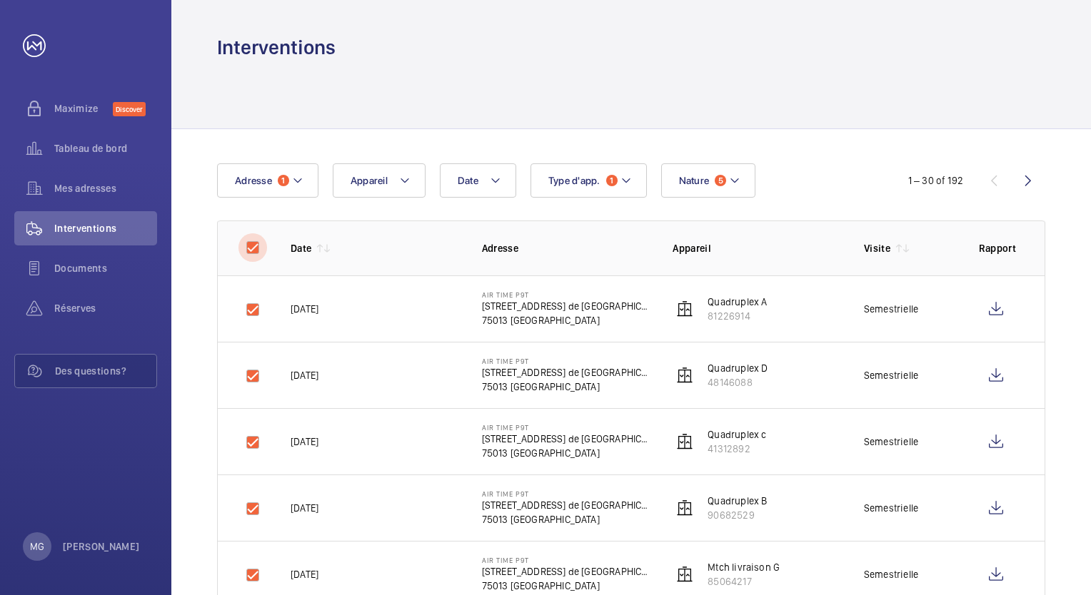
checkbox input "true"
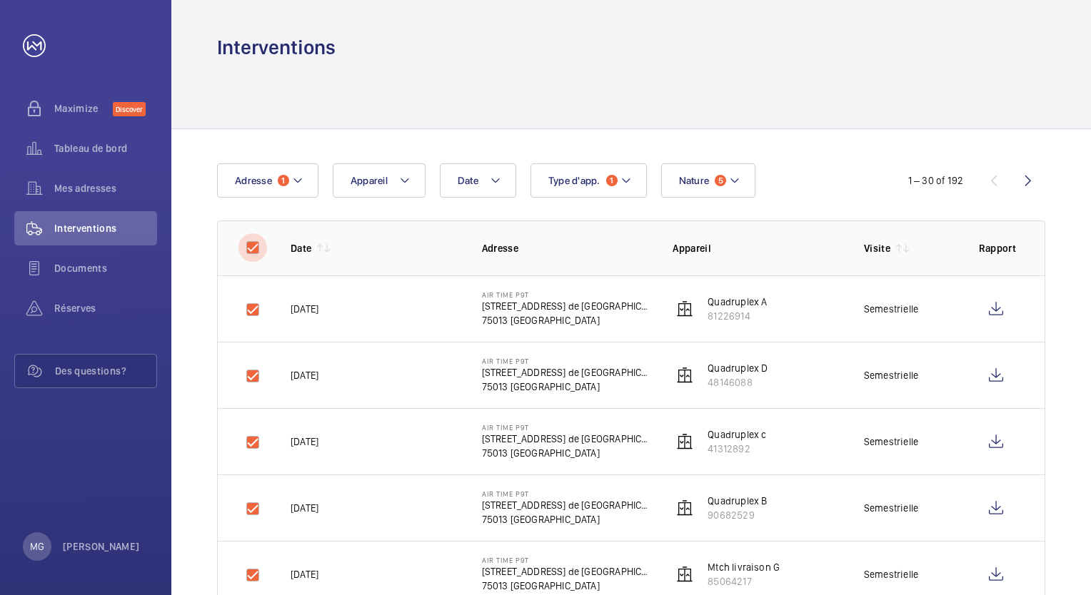
checkbox input "true"
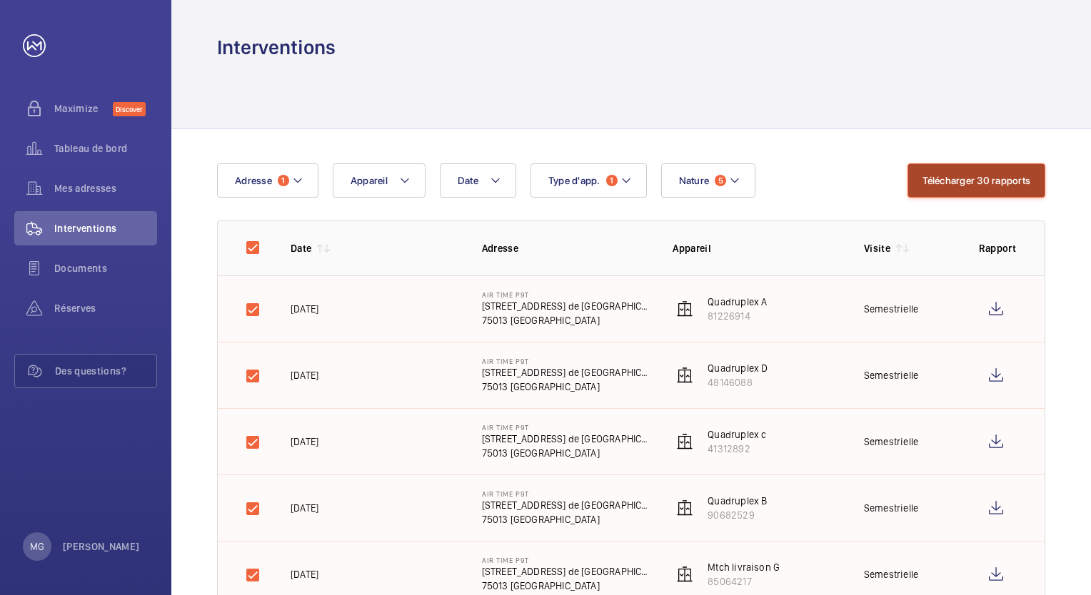
click at [1003, 189] on button "Télécharger 30 rapports" at bounding box center [976, 180] width 138 height 34
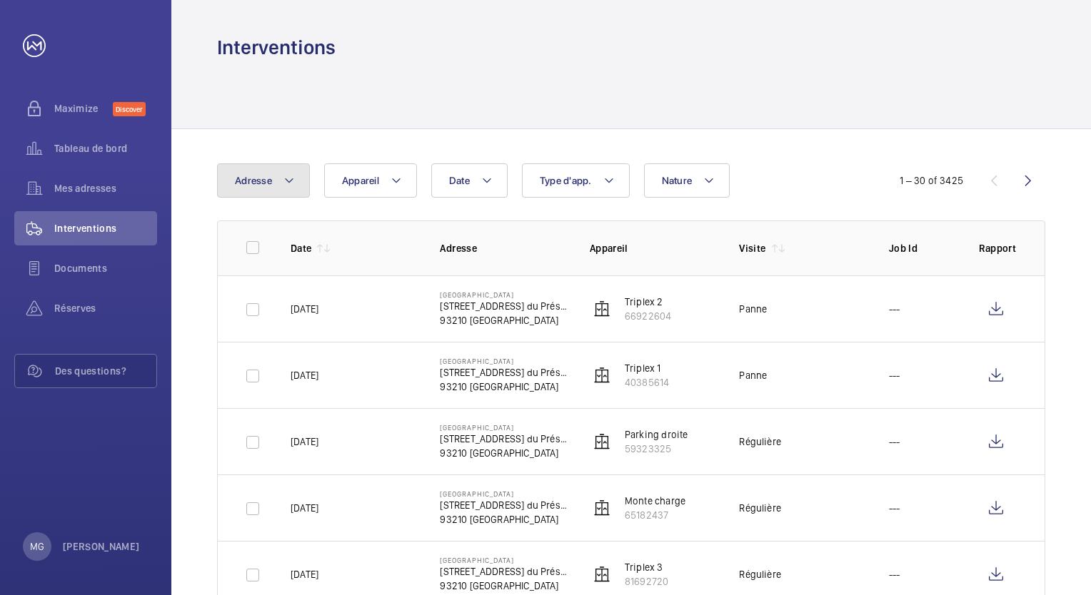
click at [291, 177] on mat-icon at bounding box center [288, 180] width 11 height 17
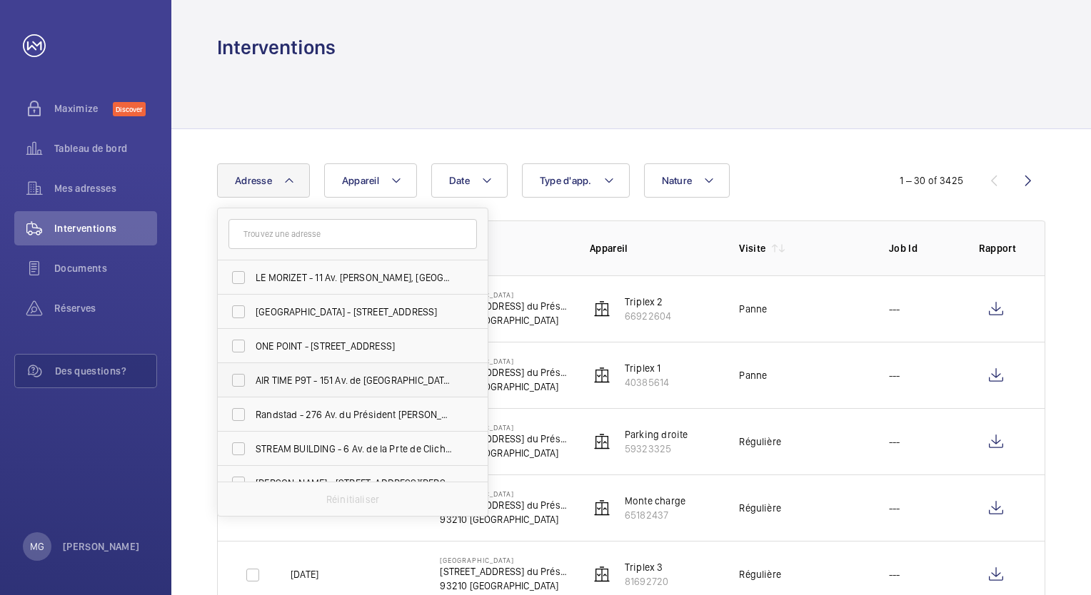
click at [236, 378] on label "AIR TIME P9T - 151 Av. de [GEOGRAPHIC_DATA], [GEOGRAPHIC_DATA] 75013" at bounding box center [342, 380] width 248 height 34
click at [236, 378] on input "AIR TIME P9T - 151 Av. de [GEOGRAPHIC_DATA], [GEOGRAPHIC_DATA] 75013" at bounding box center [238, 380] width 29 height 29
checkbox input "true"
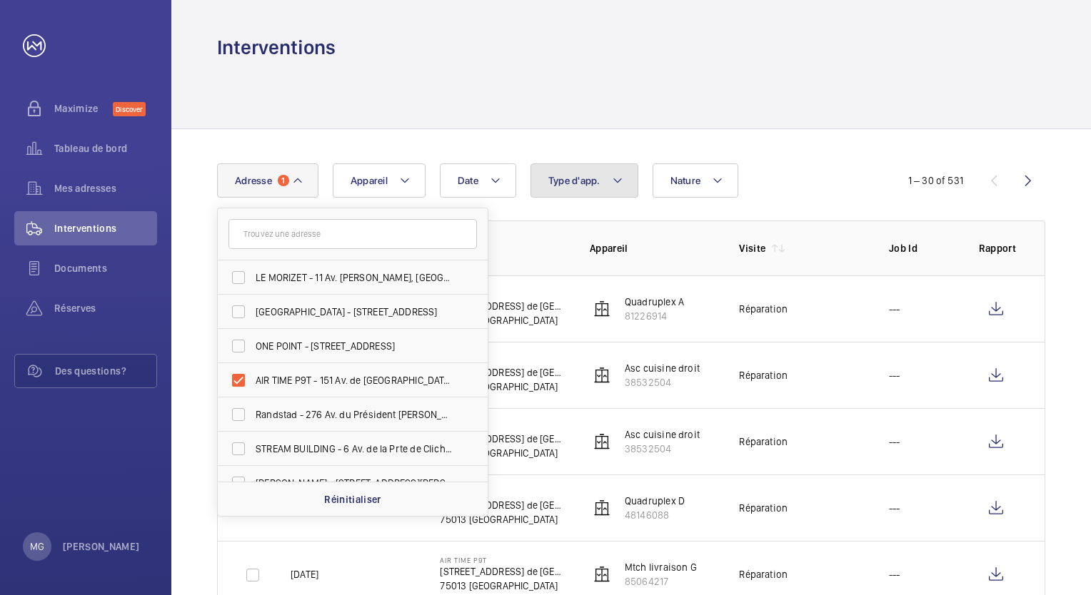
click at [602, 183] on button "Type d'app." at bounding box center [584, 180] width 108 height 34
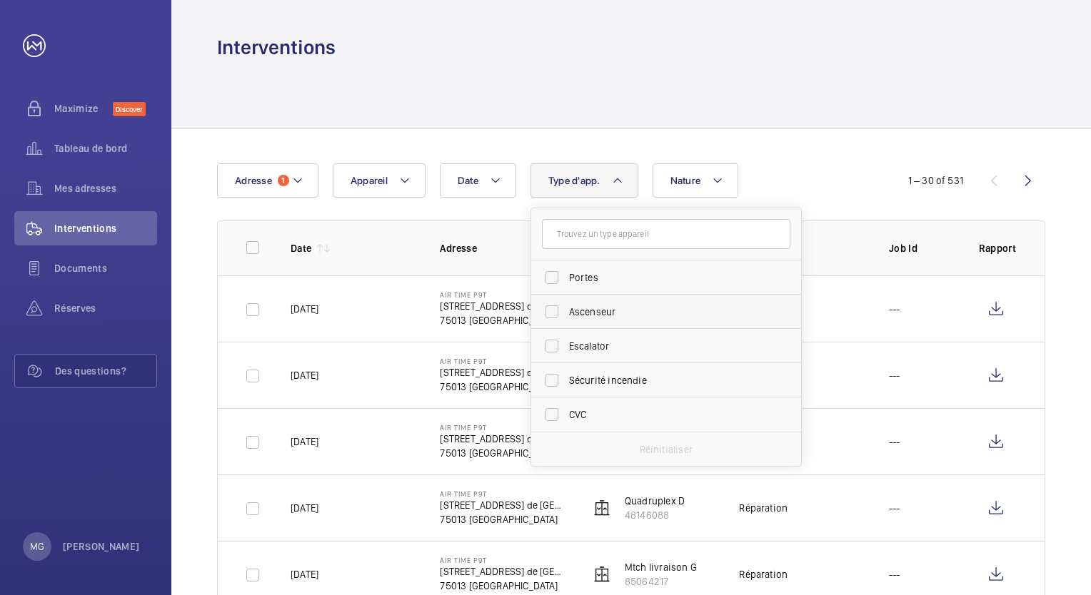
click at [549, 315] on label "Ascenseur" at bounding box center [655, 312] width 248 height 34
click at [549, 315] on input "Ascenseur" at bounding box center [552, 312] width 29 height 29
checkbox input "true"
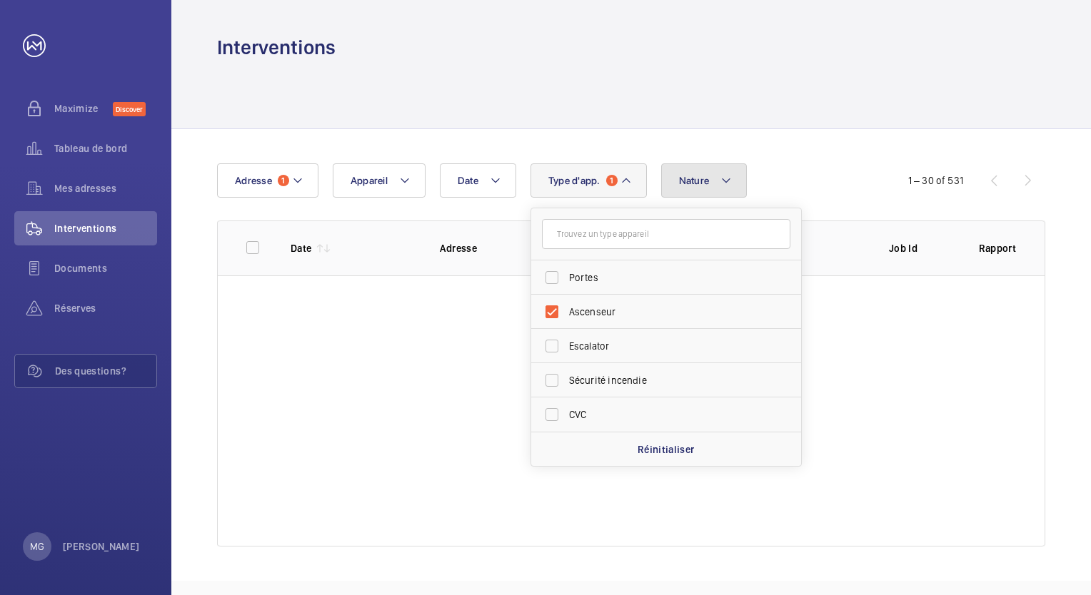
click at [731, 187] on button "Nature" at bounding box center [704, 180] width 86 height 34
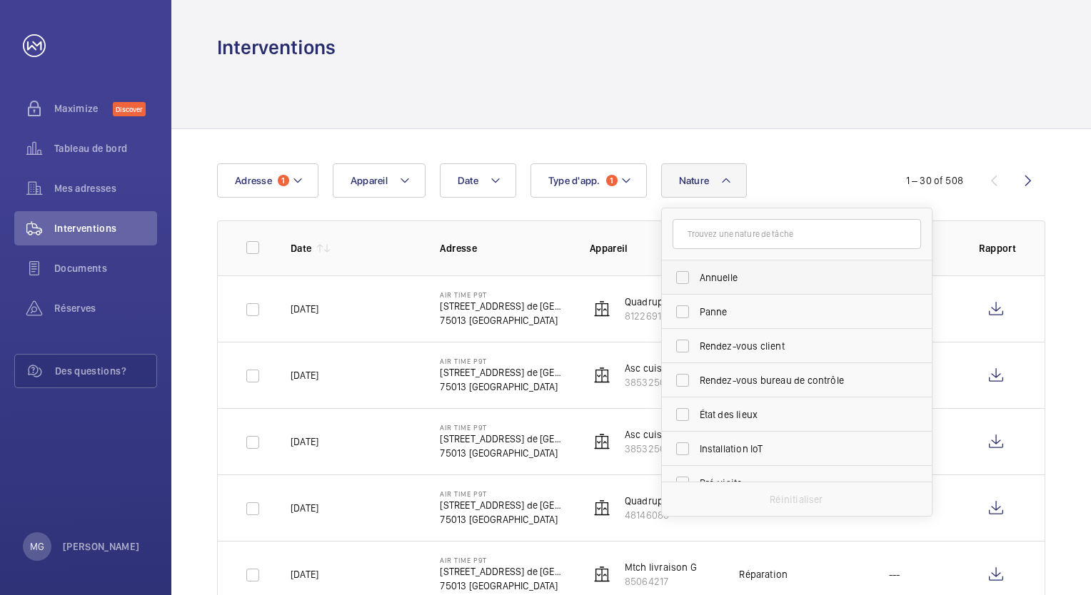
click at [685, 280] on label "Annuelle" at bounding box center [786, 278] width 248 height 34
click at [685, 280] on input "Annuelle" at bounding box center [682, 277] width 29 height 29
checkbox input "true"
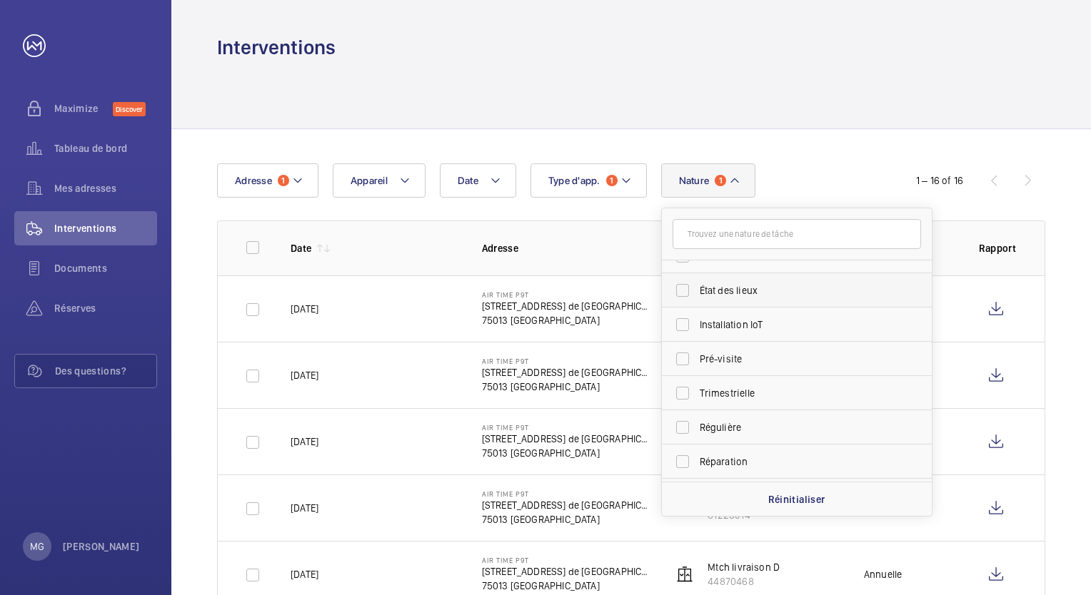
scroll to position [130, 0]
click at [684, 387] on label "Trimestrielle" at bounding box center [786, 387] width 248 height 34
click at [684, 387] on input "Trimestrielle" at bounding box center [682, 387] width 29 height 29
checkbox input "true"
click at [681, 418] on label "Régulière" at bounding box center [786, 422] width 248 height 34
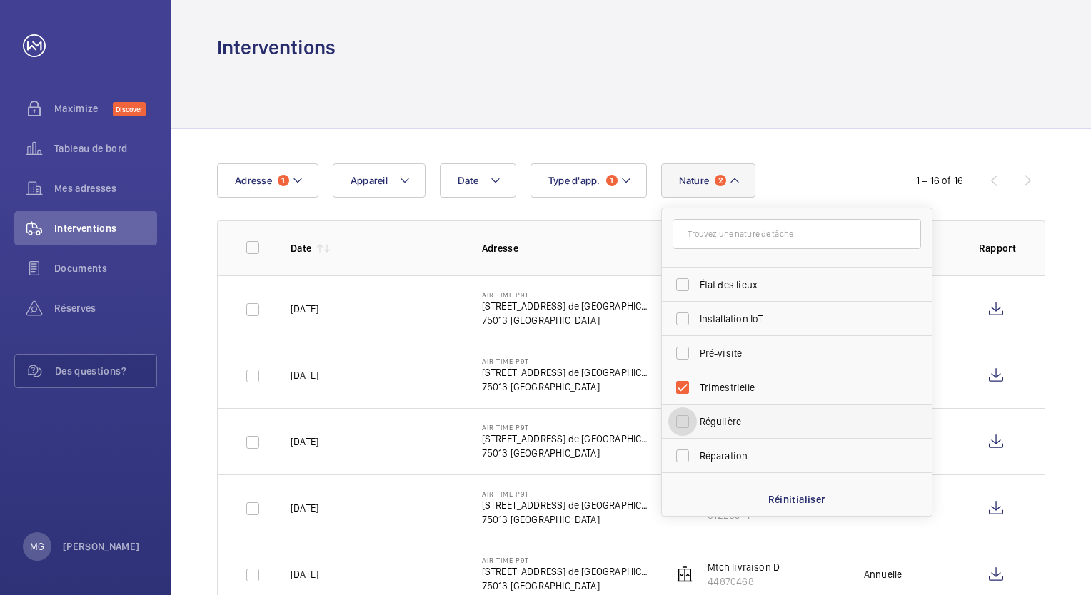
click at [681, 418] on input "Régulière" at bounding box center [682, 422] width 29 height 29
checkbox input "true"
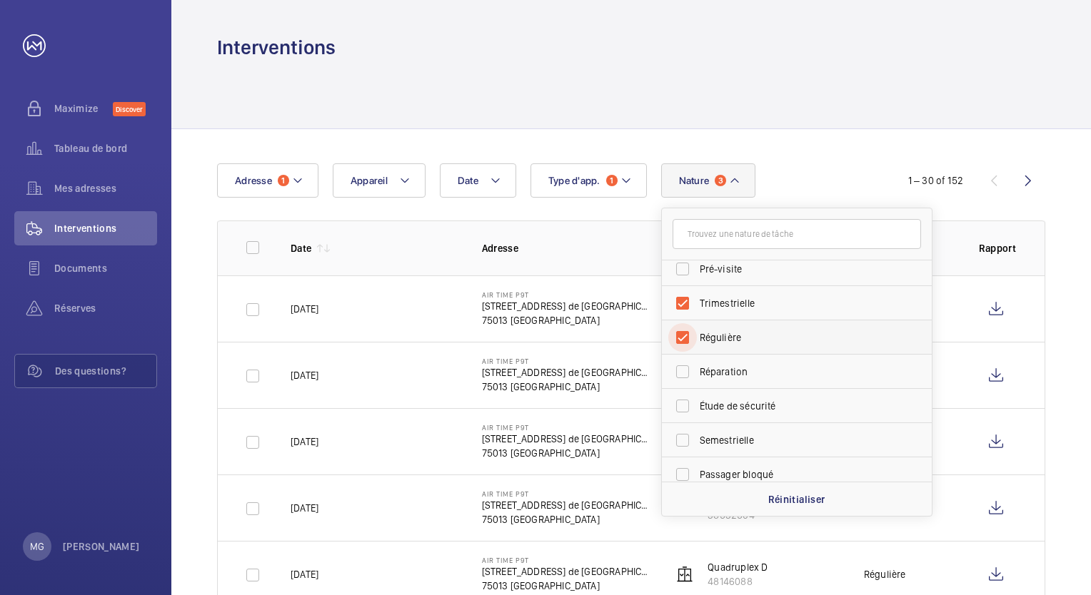
scroll to position [214, 0]
click at [681, 442] on label "Semestrielle" at bounding box center [786, 440] width 248 height 34
click at [681, 442] on input "Semestrielle" at bounding box center [682, 440] width 29 height 29
checkbox input "true"
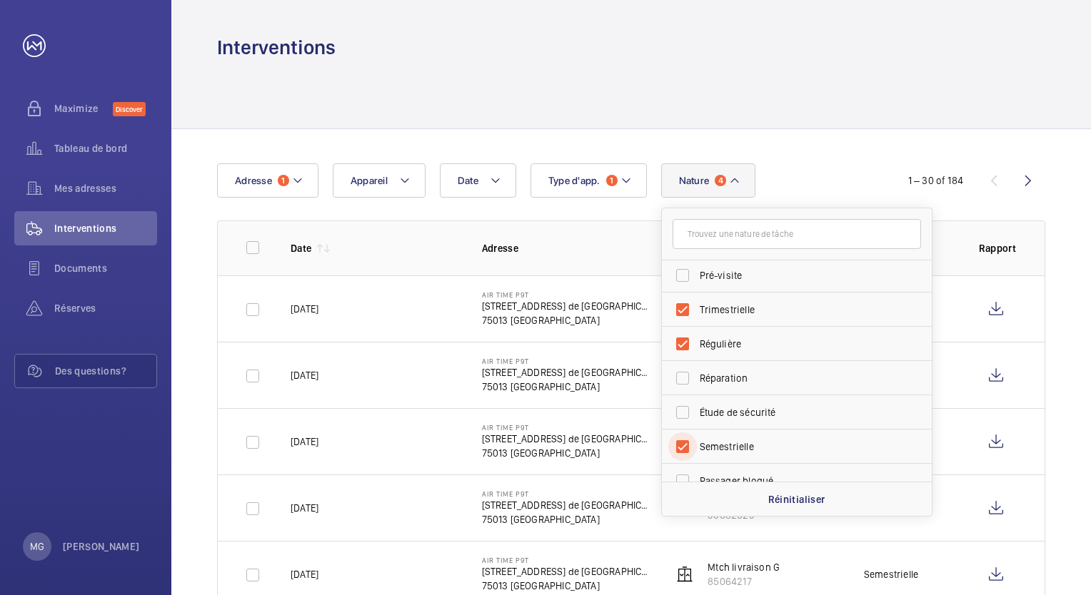
scroll to position [223, 0]
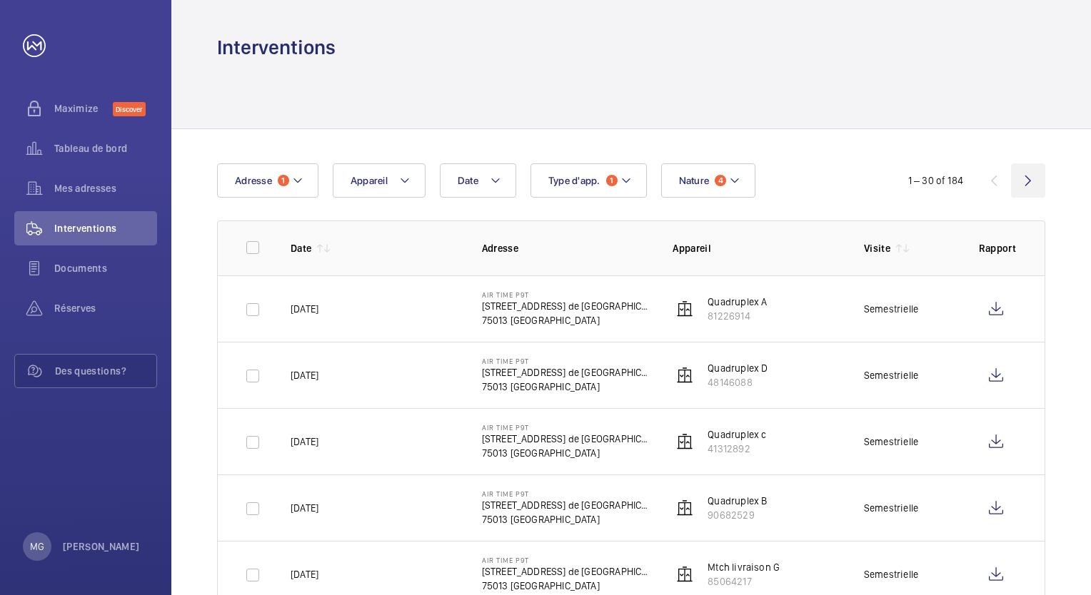
click at [1029, 181] on wm-front-icon-button at bounding box center [1028, 180] width 34 height 34
click at [255, 310] on input "checkbox" at bounding box center [252, 310] width 29 height 29
checkbox input "true"
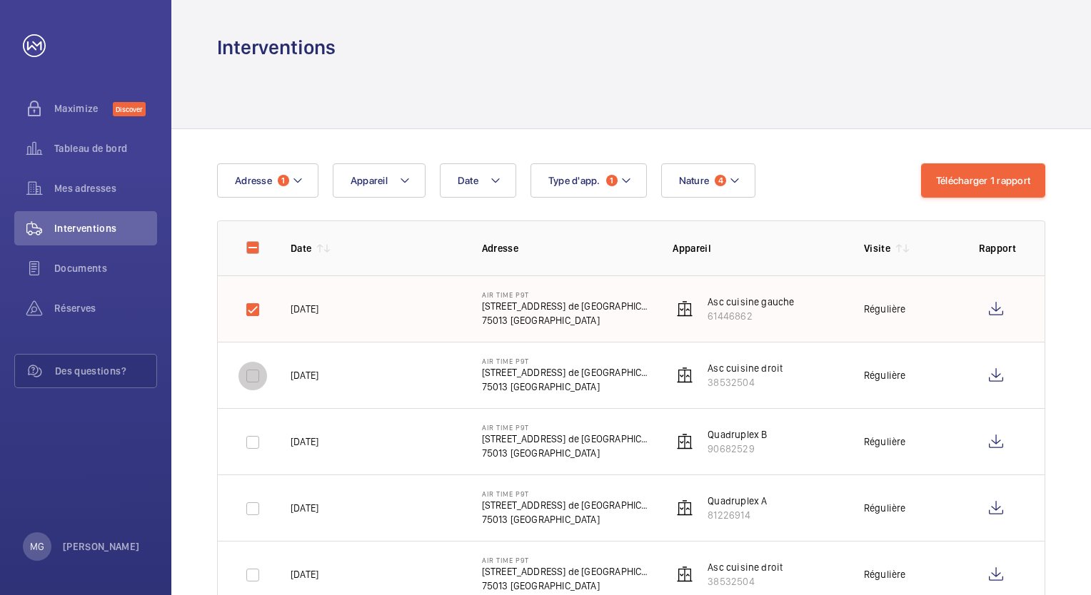
click at [255, 375] on input "checkbox" at bounding box center [252, 376] width 29 height 29
checkbox input "true"
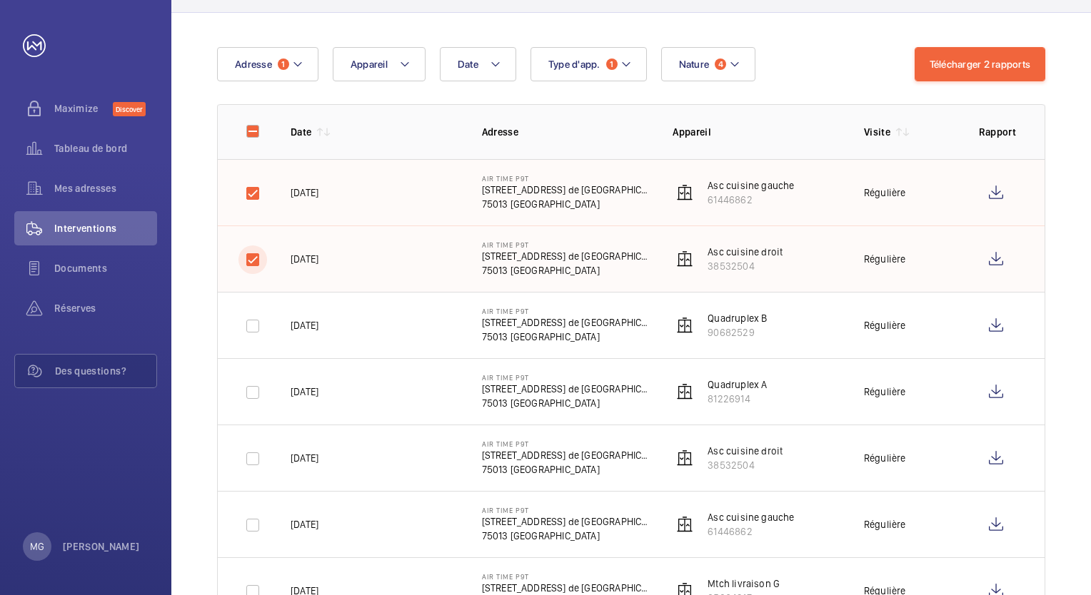
scroll to position [117, 0]
click at [256, 324] on input "checkbox" at bounding box center [252, 325] width 29 height 29
checkbox input "true"
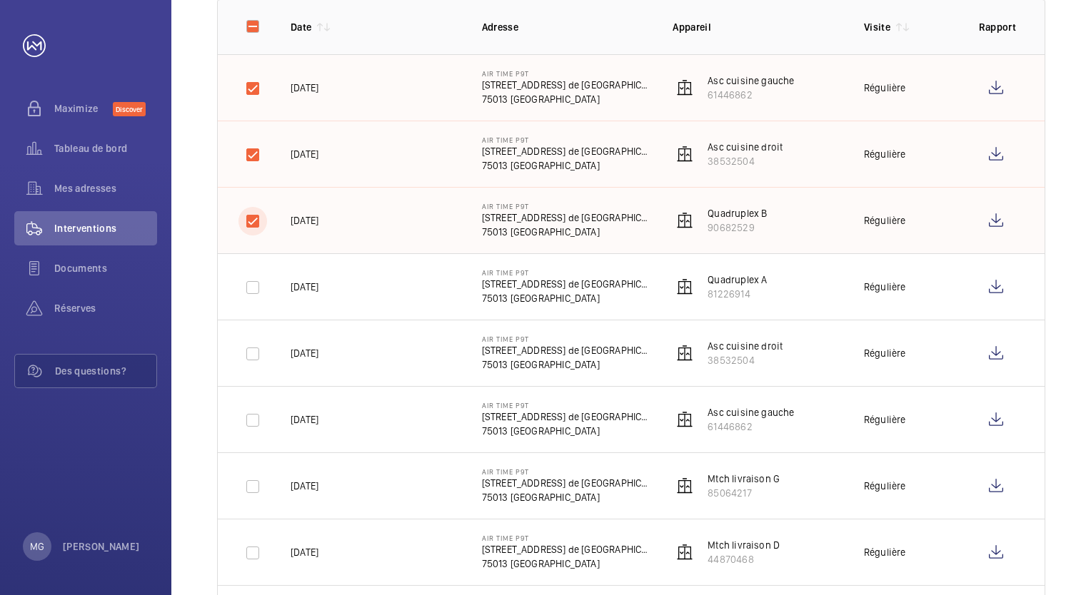
scroll to position [222, 0]
click at [251, 287] on input "checkbox" at bounding box center [252, 287] width 29 height 29
checkbox input "true"
click at [257, 356] on input "checkbox" at bounding box center [252, 353] width 29 height 29
checkbox input "true"
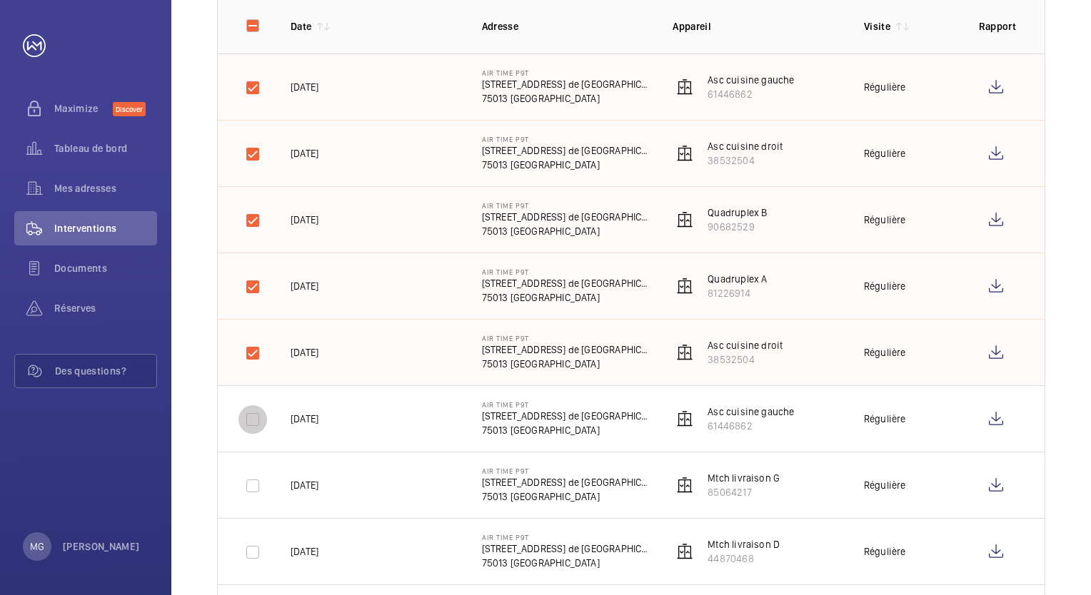
click at [250, 424] on input "checkbox" at bounding box center [252, 419] width 29 height 29
checkbox input "true"
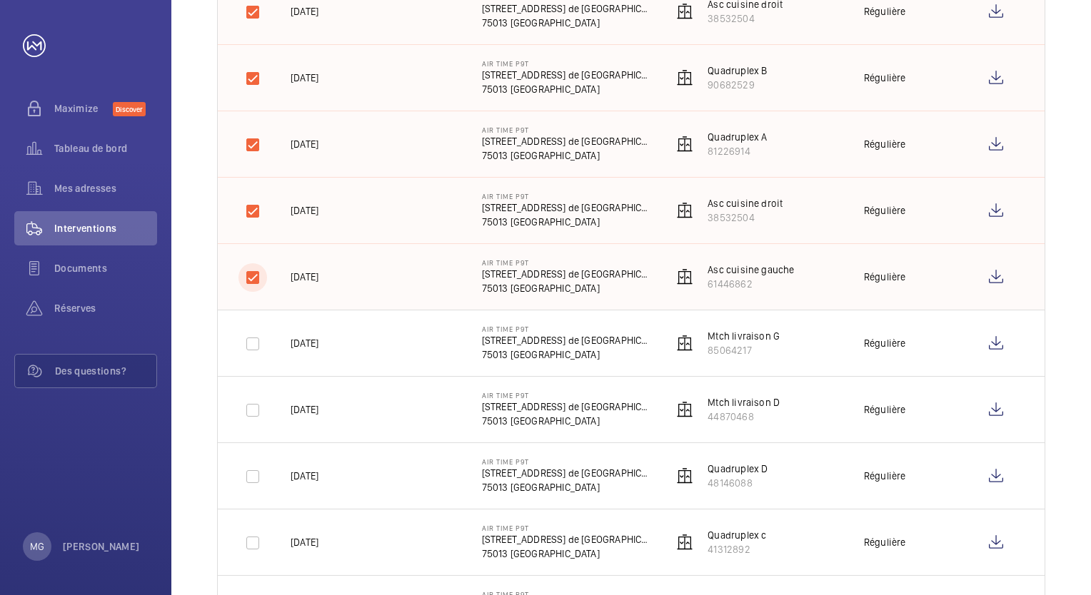
scroll to position [365, 0]
click at [251, 345] on input "checkbox" at bounding box center [252, 342] width 29 height 29
checkbox input "true"
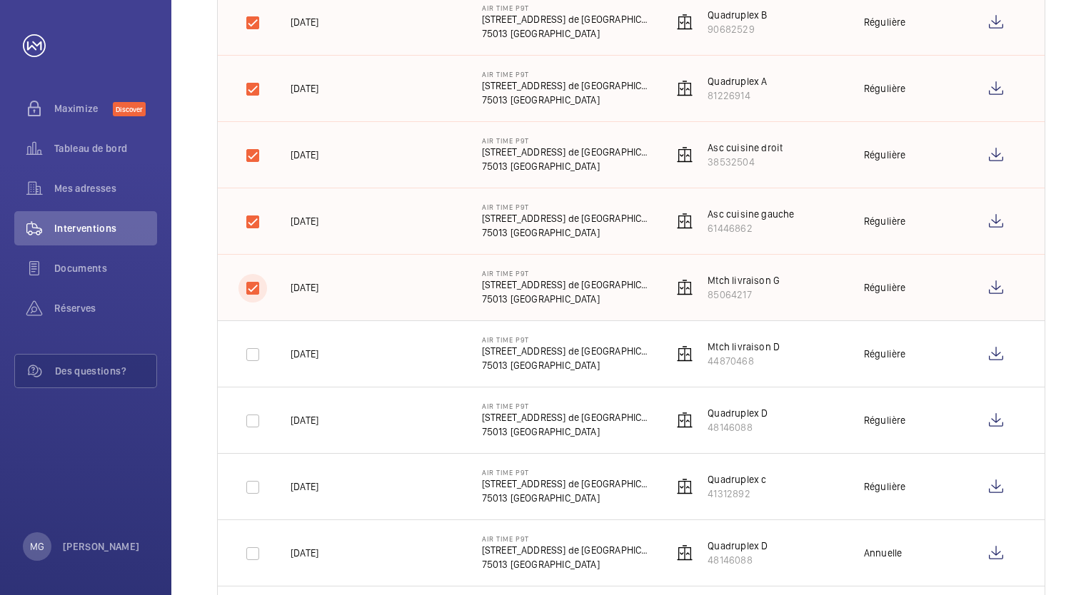
scroll to position [437, 0]
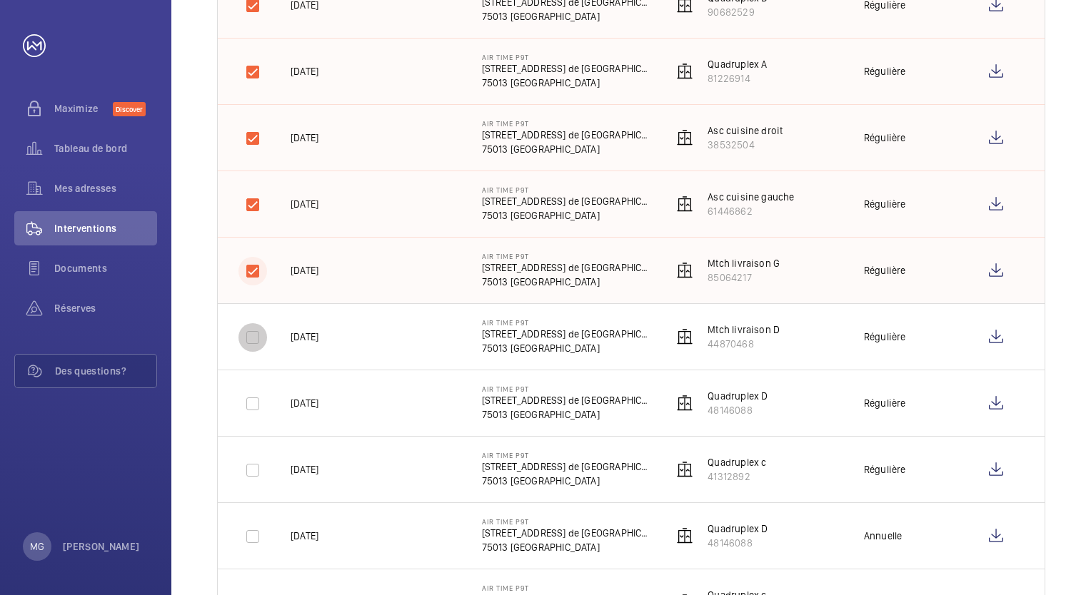
click at [251, 345] on input "checkbox" at bounding box center [252, 337] width 29 height 29
checkbox input "true"
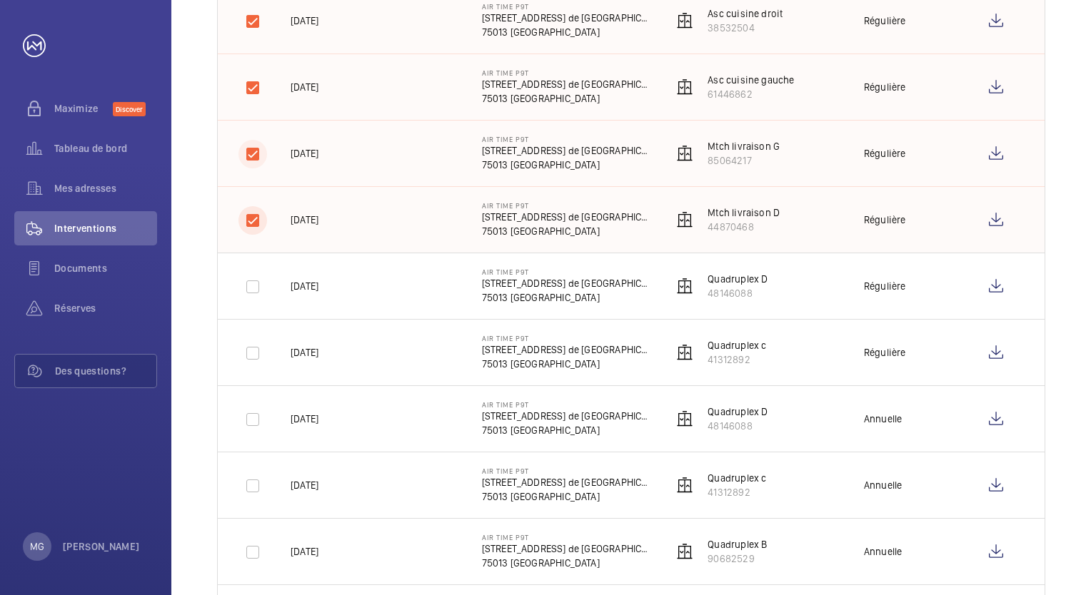
scroll to position [555, 0]
click at [251, 286] on input "checkbox" at bounding box center [252, 285] width 29 height 29
checkbox input "true"
click at [253, 356] on input "checkbox" at bounding box center [252, 352] width 29 height 29
checkbox input "true"
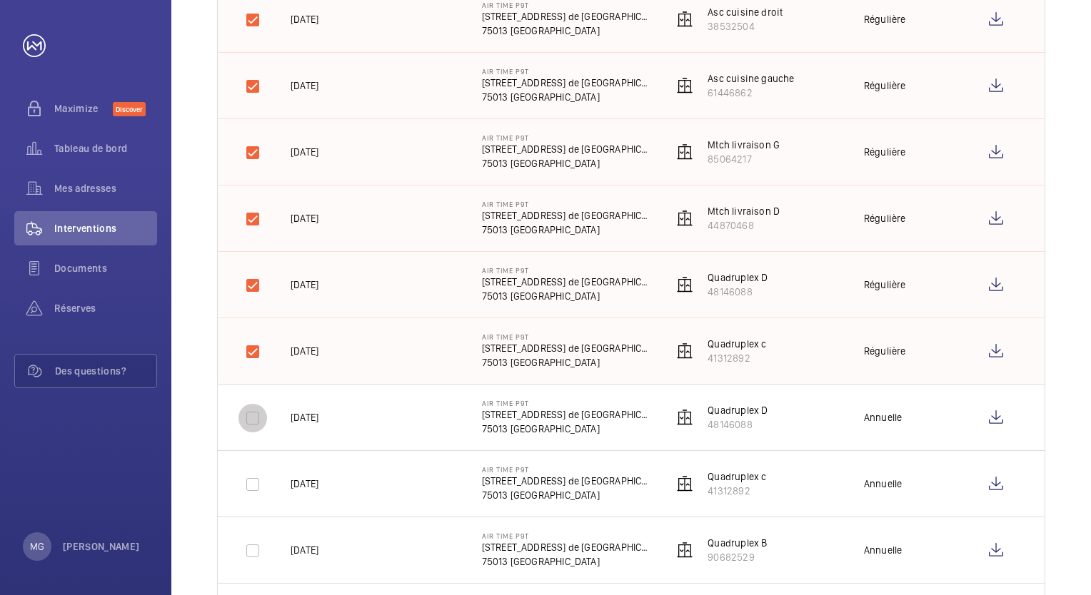
click at [250, 412] on input "checkbox" at bounding box center [252, 418] width 29 height 29
checkbox input "true"
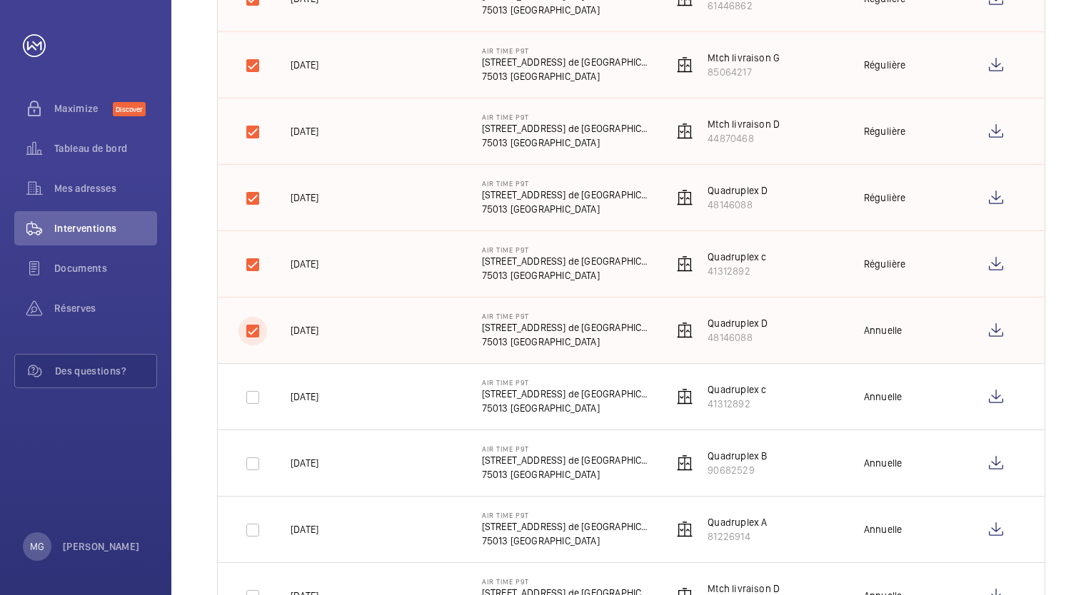
scroll to position [644, 0]
click at [250, 402] on input "checkbox" at bounding box center [252, 396] width 29 height 29
checkbox input "true"
click at [254, 460] on input "checkbox" at bounding box center [252, 462] width 29 height 29
checkbox input "true"
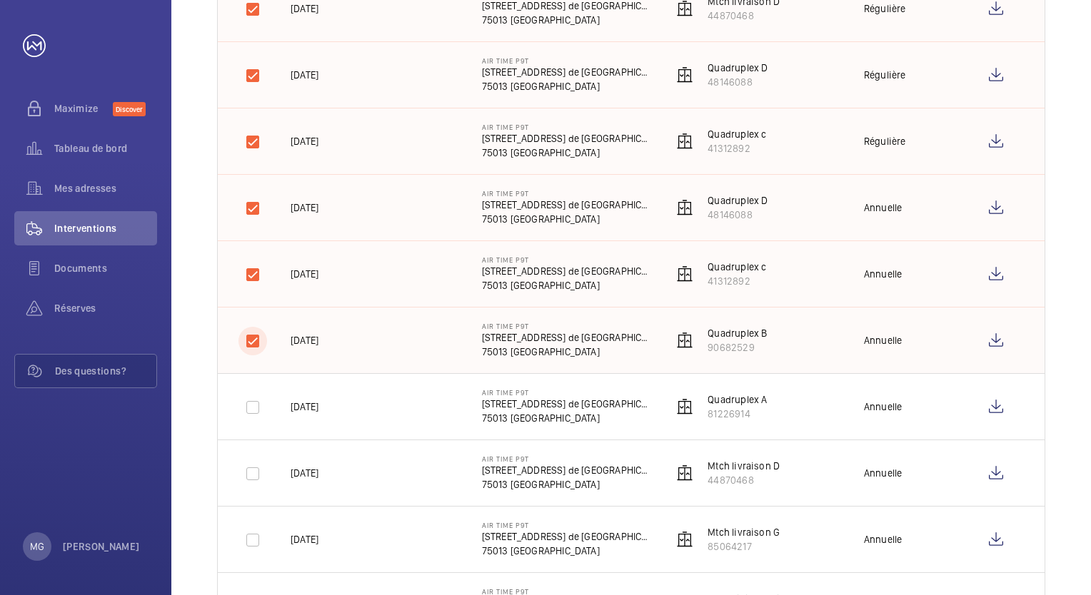
scroll to position [777, 0]
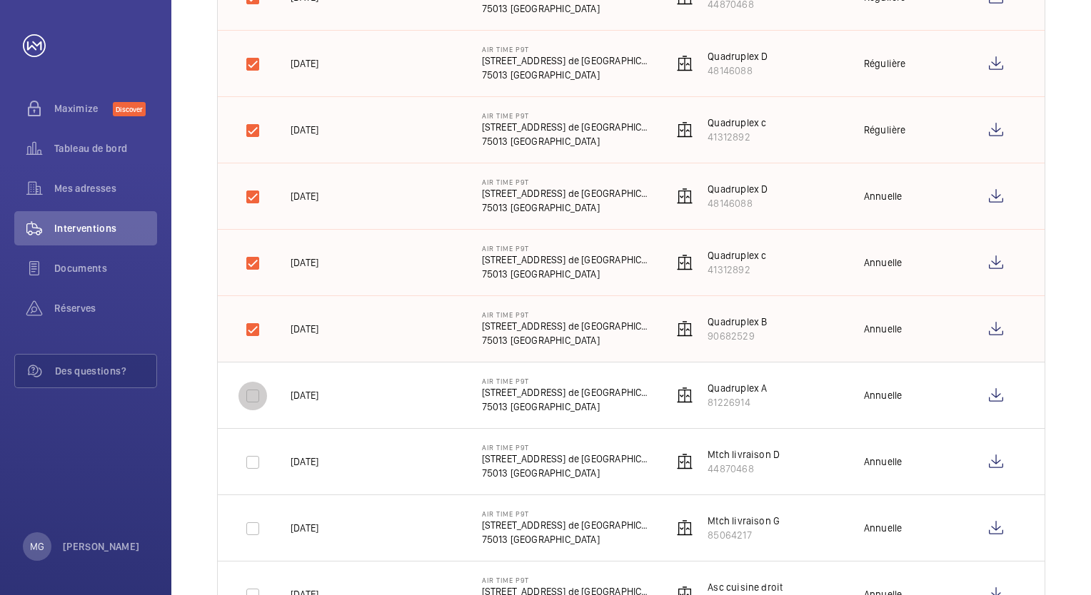
click at [258, 393] on input "checkbox" at bounding box center [252, 396] width 29 height 29
checkbox input "true"
click at [254, 464] on input "checkbox" at bounding box center [252, 462] width 29 height 29
checkbox input "true"
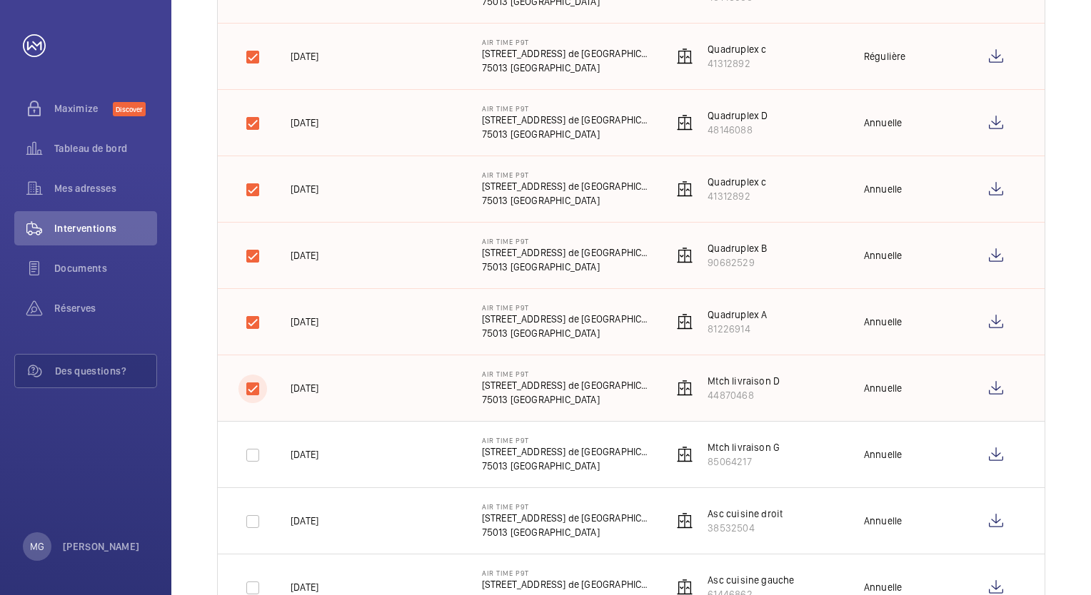
scroll to position [859, 0]
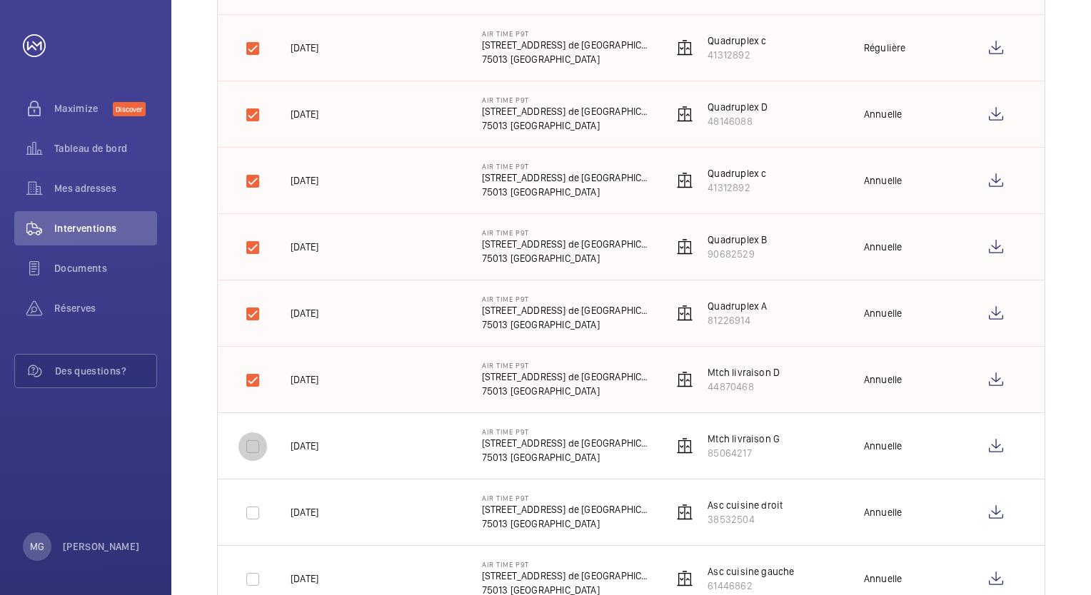
click at [254, 447] on input "checkbox" at bounding box center [252, 447] width 29 height 29
checkbox input "true"
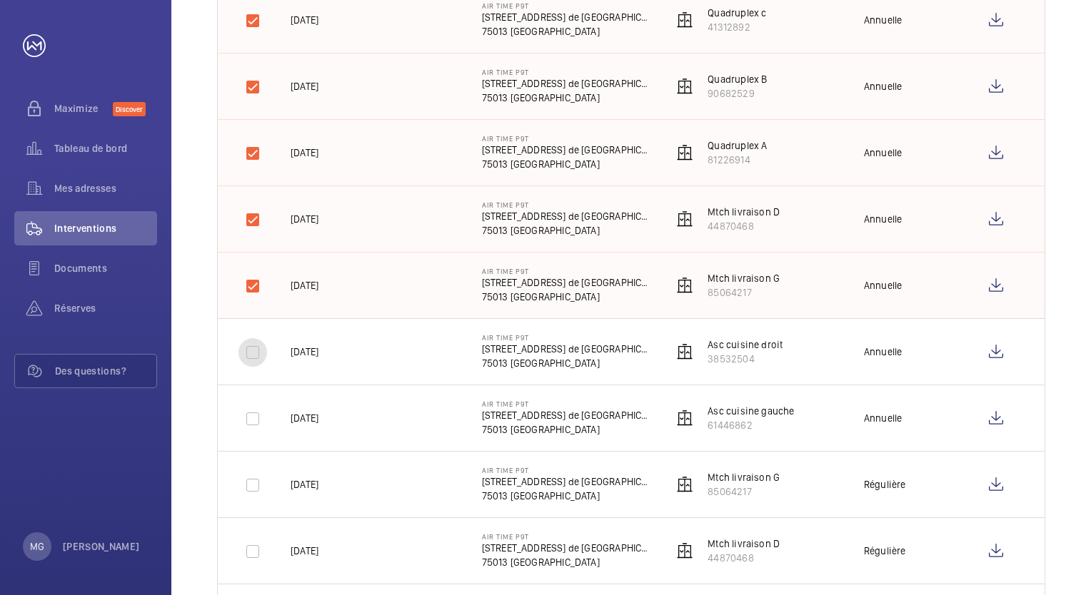
click at [253, 349] on input "checkbox" at bounding box center [252, 352] width 29 height 29
checkbox input "true"
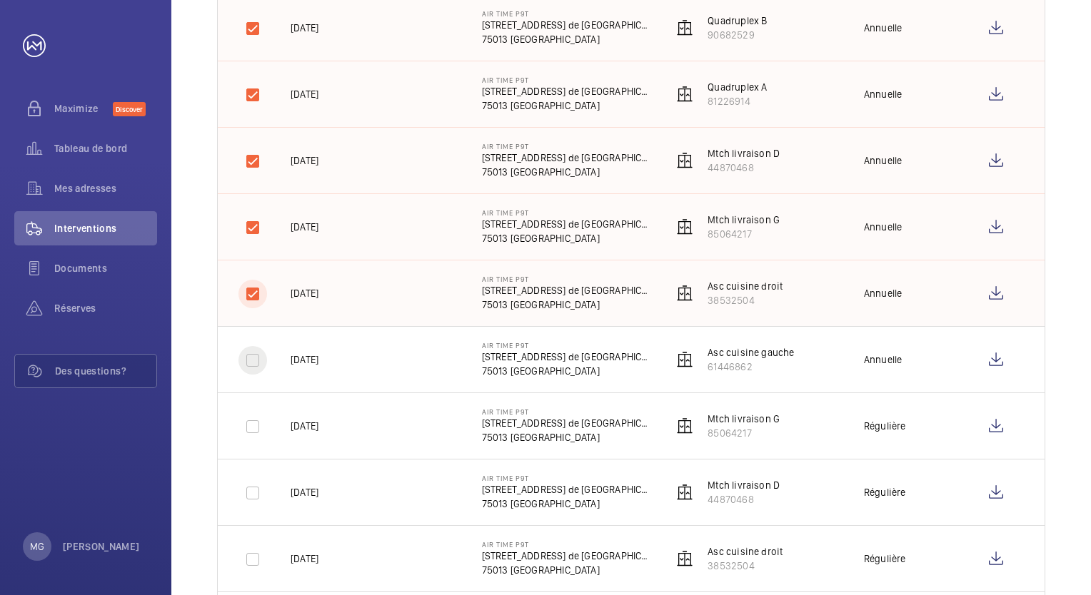
scroll to position [1079, 0]
click at [257, 365] on input "checkbox" at bounding box center [252, 360] width 29 height 29
checkbox input "true"
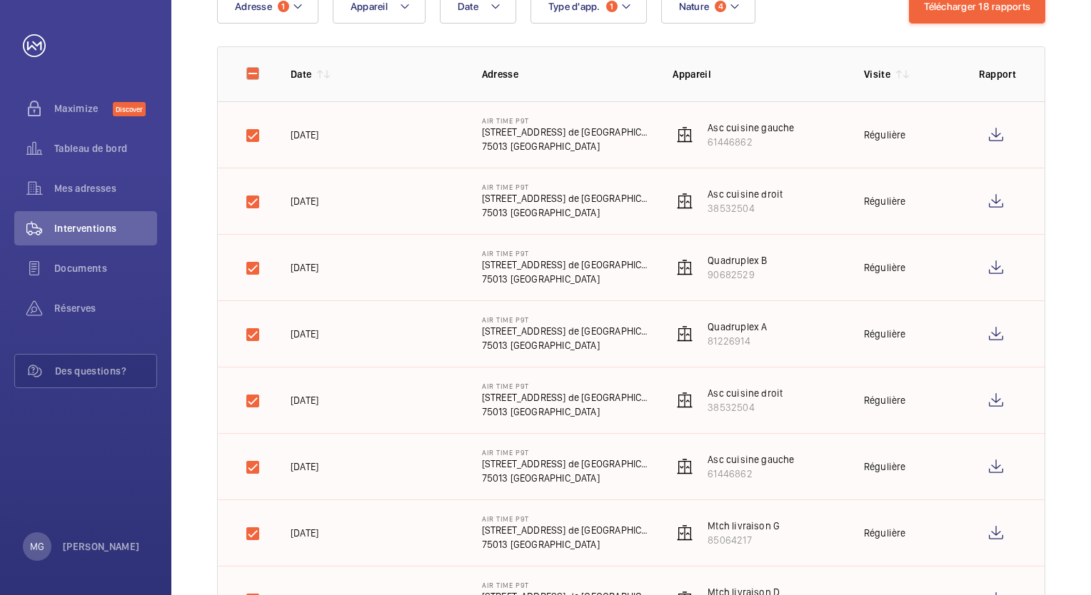
scroll to position [0, 0]
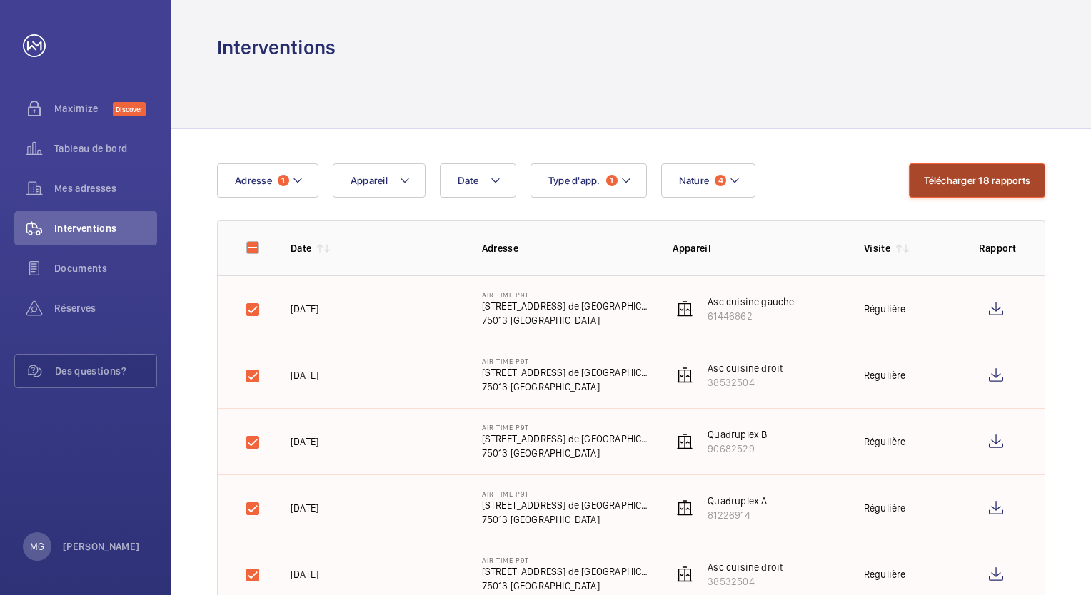
click at [950, 178] on button "Télécharger 18 rapports" at bounding box center [977, 180] width 136 height 34
